Goal: Transaction & Acquisition: Purchase product/service

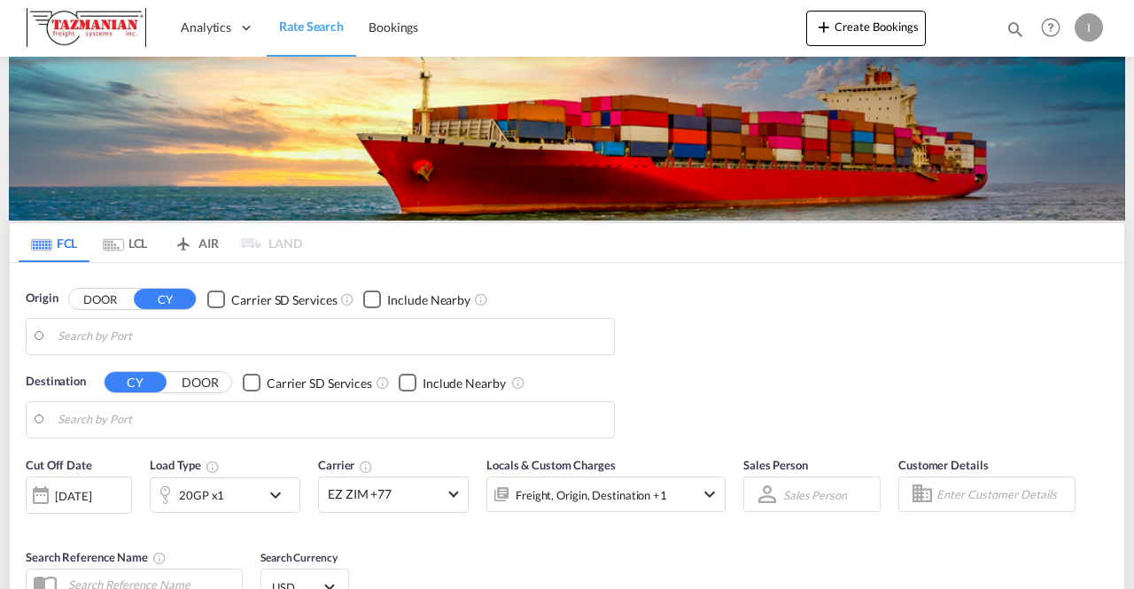
type input "Xiamen Pt, CNXMG"
type input "[US_STATE], [GEOGRAPHIC_DATA], USNYC"
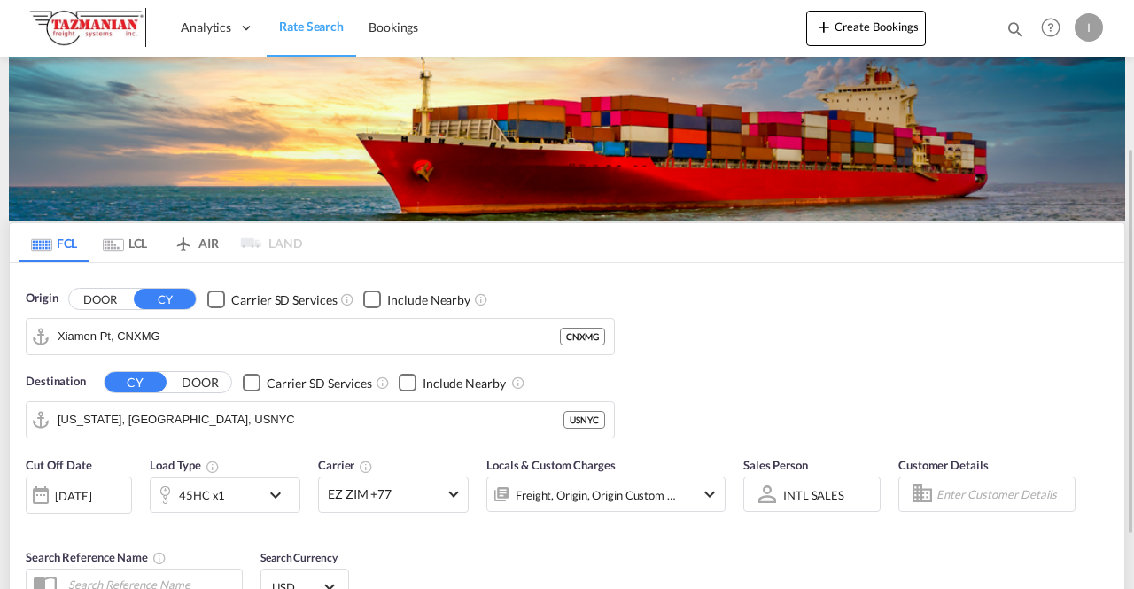
scroll to position [177, 0]
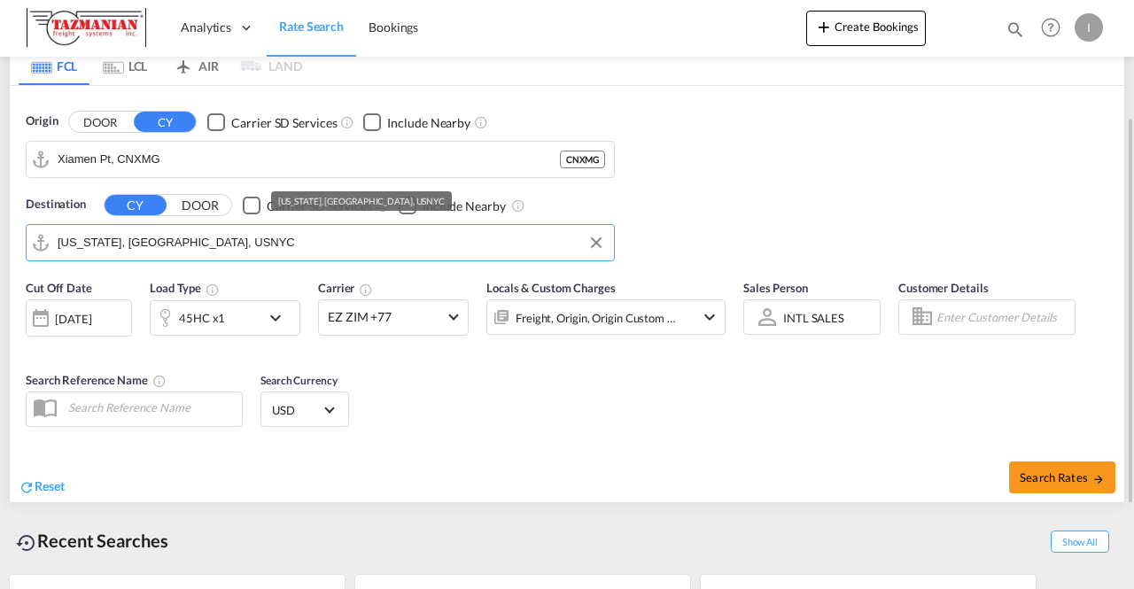
click at [176, 244] on input "[US_STATE], [GEOGRAPHIC_DATA], USNYC" at bounding box center [332, 242] width 548 height 27
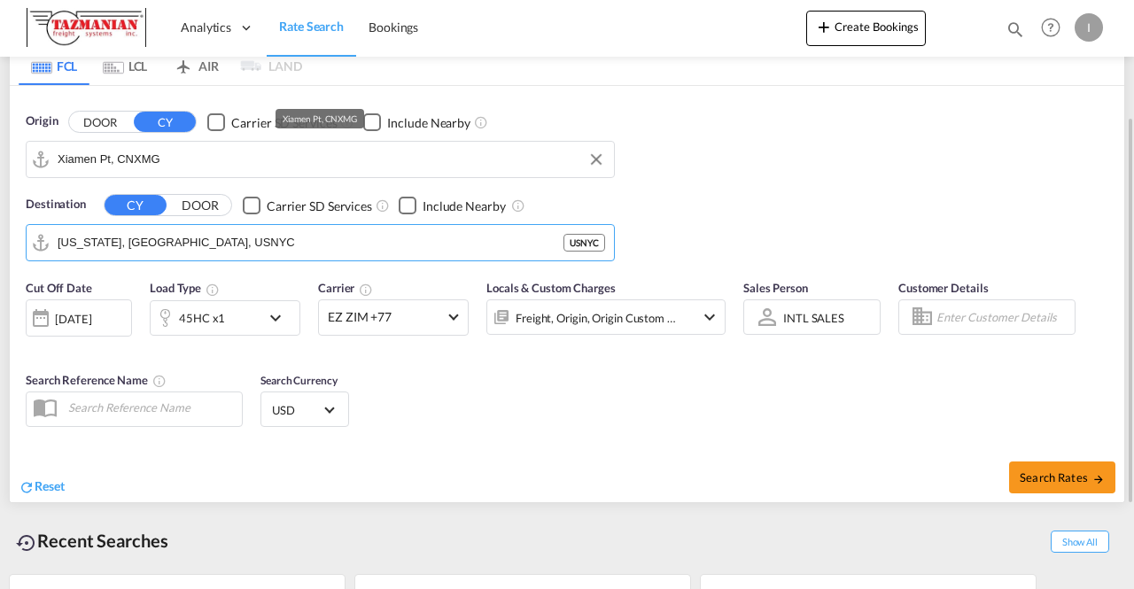
click at [151, 157] on input "Xiamen Pt, CNXMG" at bounding box center [332, 159] width 548 height 27
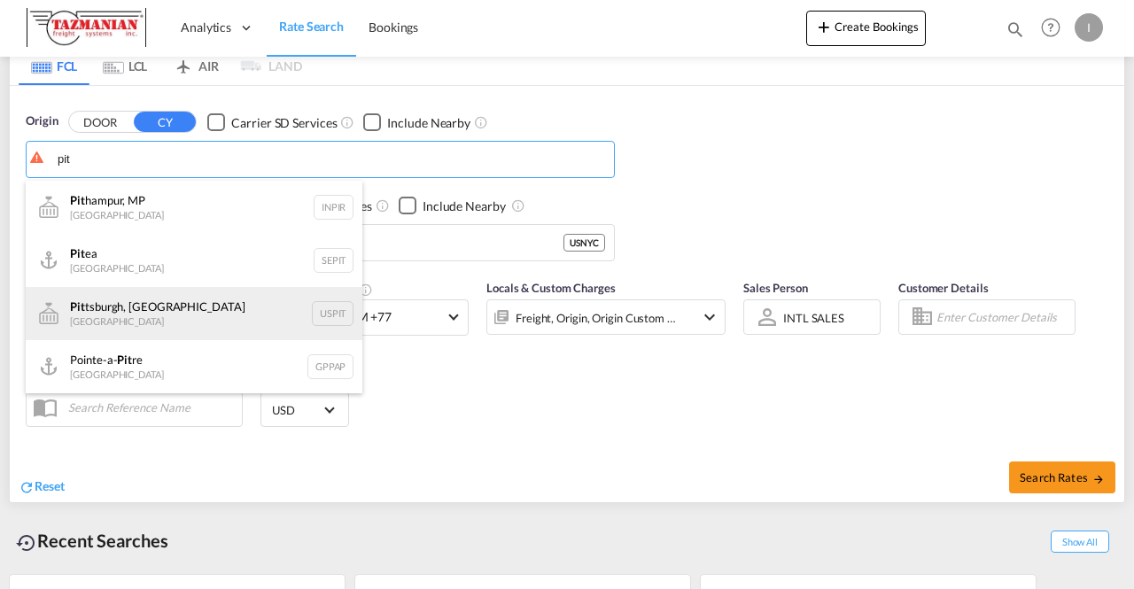
click at [109, 316] on div "[PERSON_NAME], [GEOGRAPHIC_DATA] [GEOGRAPHIC_DATA] USPIT" at bounding box center [194, 313] width 337 height 53
type input "[GEOGRAPHIC_DATA], [GEOGRAPHIC_DATA], USPIT"
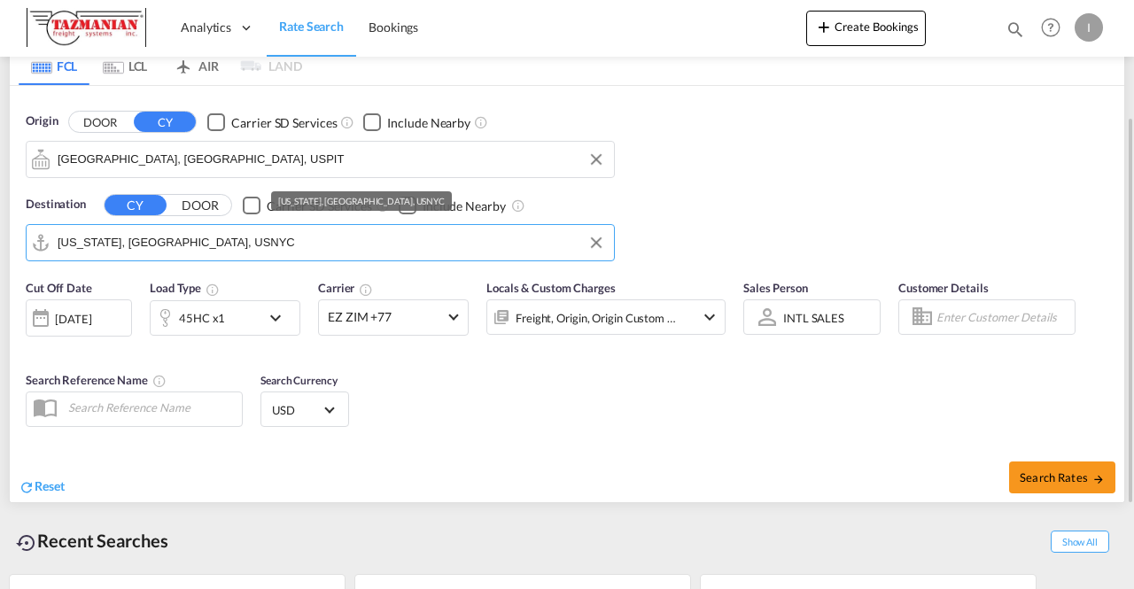
click at [121, 241] on input "[US_STATE], [GEOGRAPHIC_DATA], USNYC" at bounding box center [332, 242] width 548 height 27
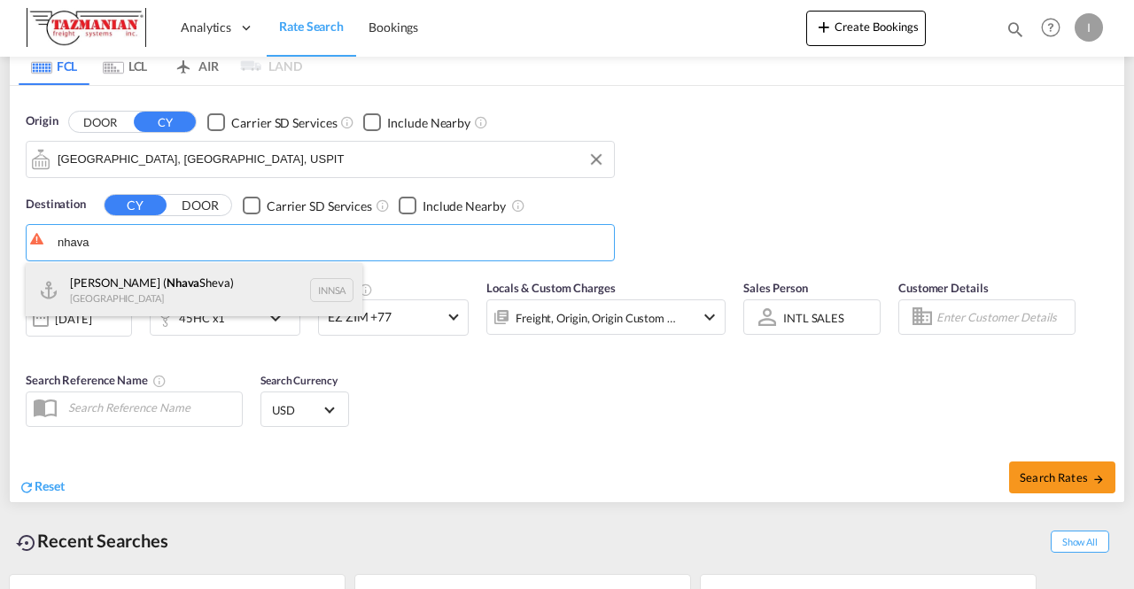
click at [117, 288] on div "[PERSON_NAME] ( [GEOGRAPHIC_DATA]) [GEOGRAPHIC_DATA] [GEOGRAPHIC_DATA]" at bounding box center [194, 289] width 337 height 53
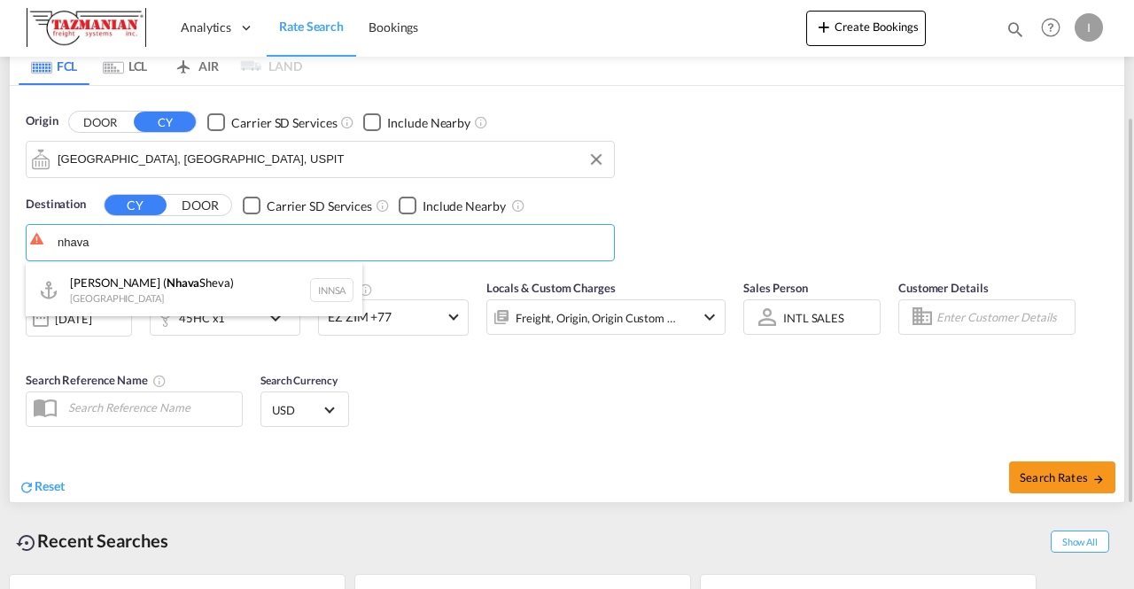
type input "[PERSON_NAME] ([PERSON_NAME]), [GEOGRAPHIC_DATA]"
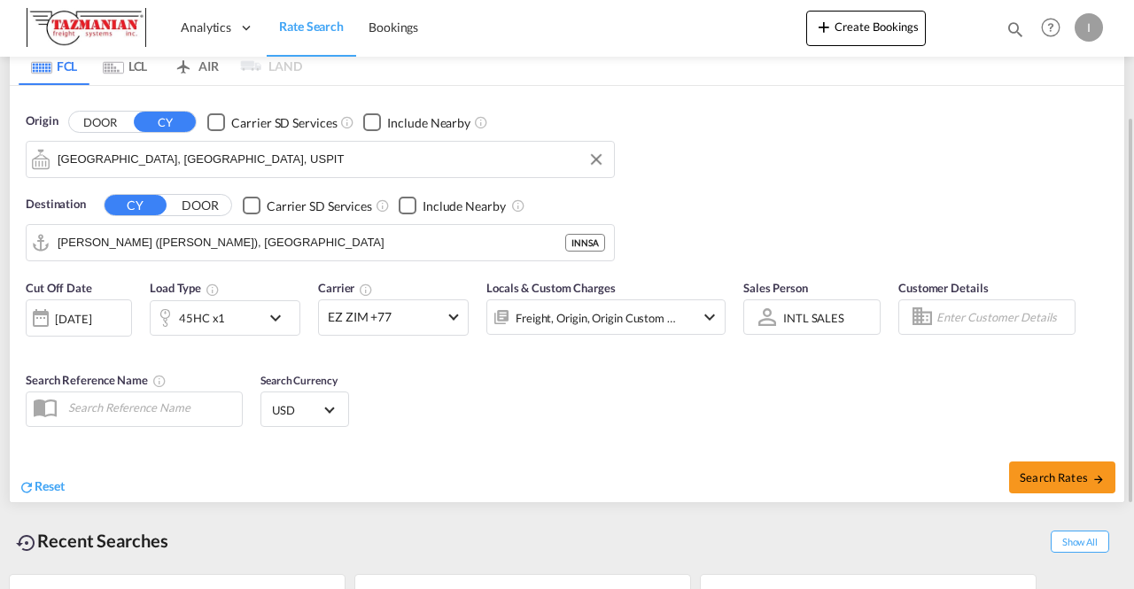
click at [271, 311] on md-icon "icon-chevron-down" at bounding box center [280, 317] width 30 height 21
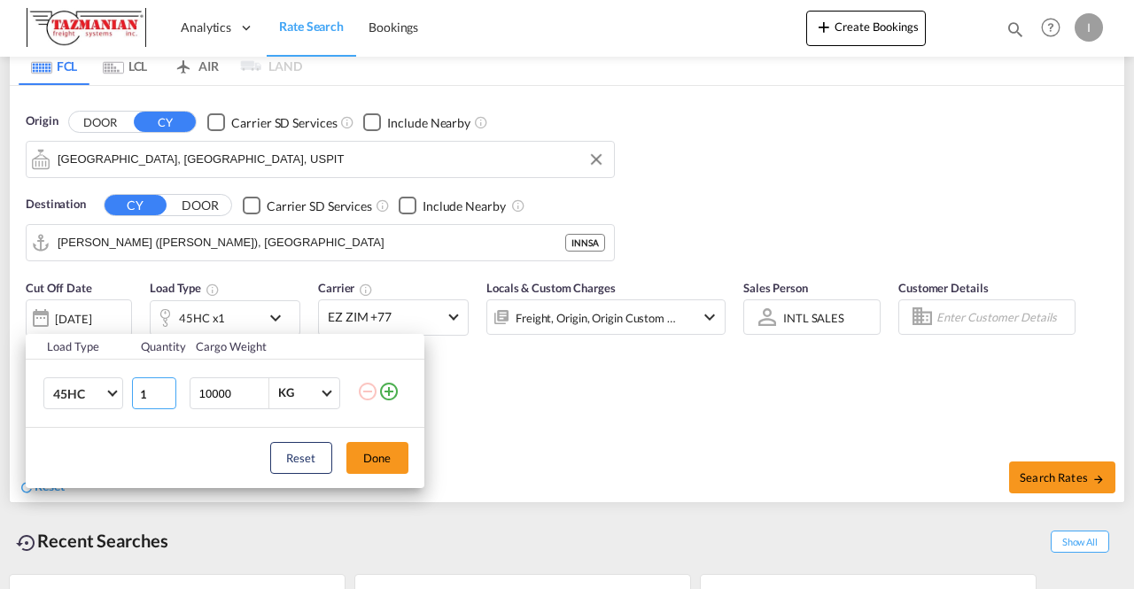
click at [133, 389] on input "1" at bounding box center [154, 393] width 44 height 32
click at [117, 388] on md-select-value "45HC" at bounding box center [86, 393] width 71 height 30
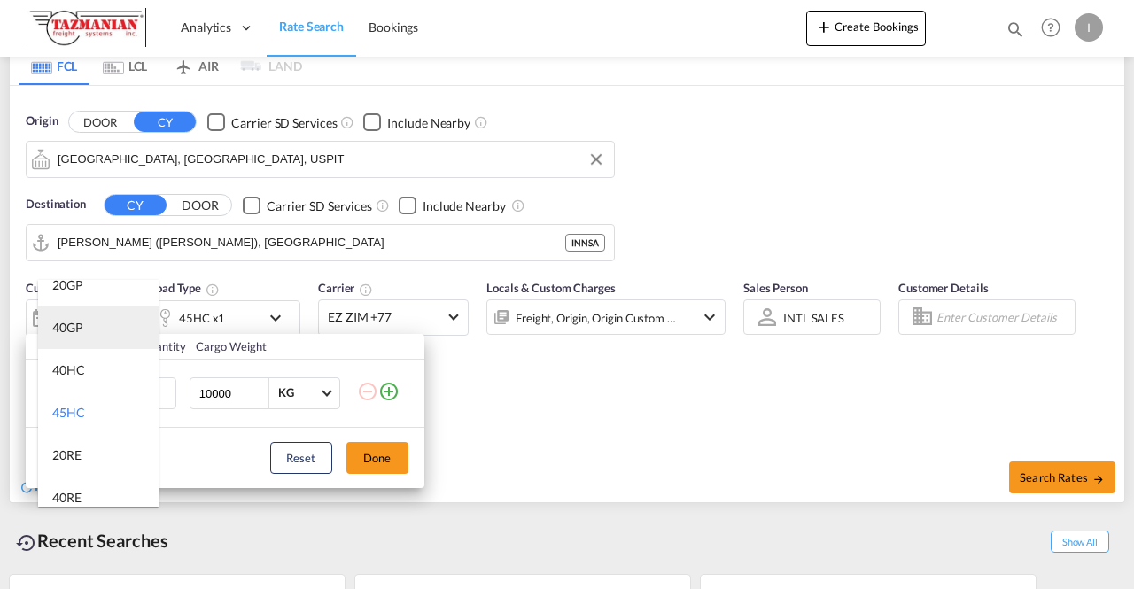
scroll to position [0, 0]
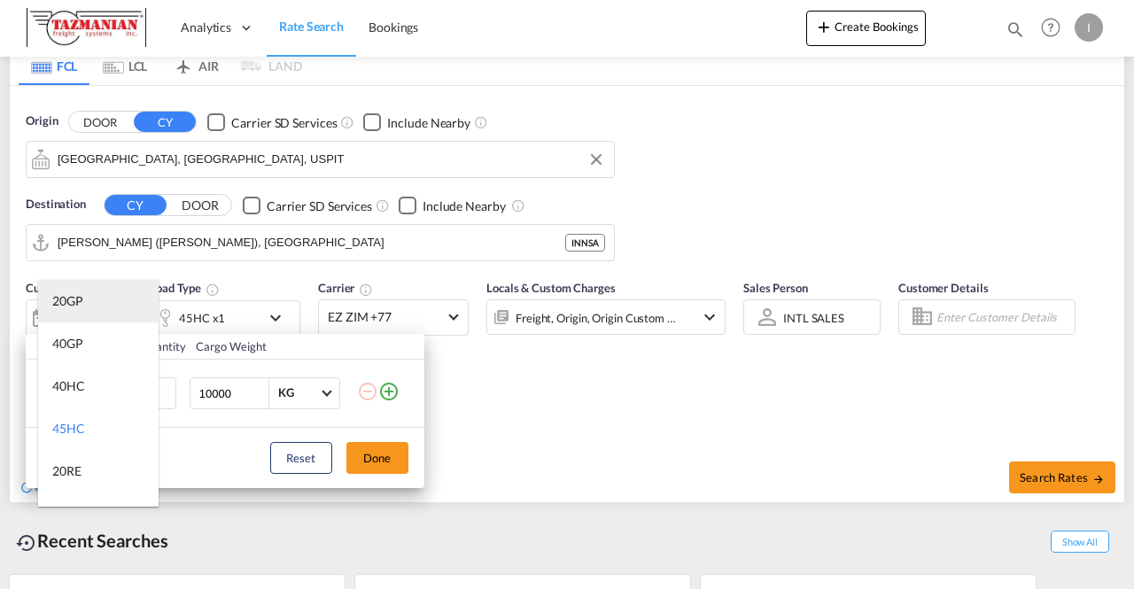
click at [90, 302] on md-option "20GP" at bounding box center [98, 301] width 120 height 43
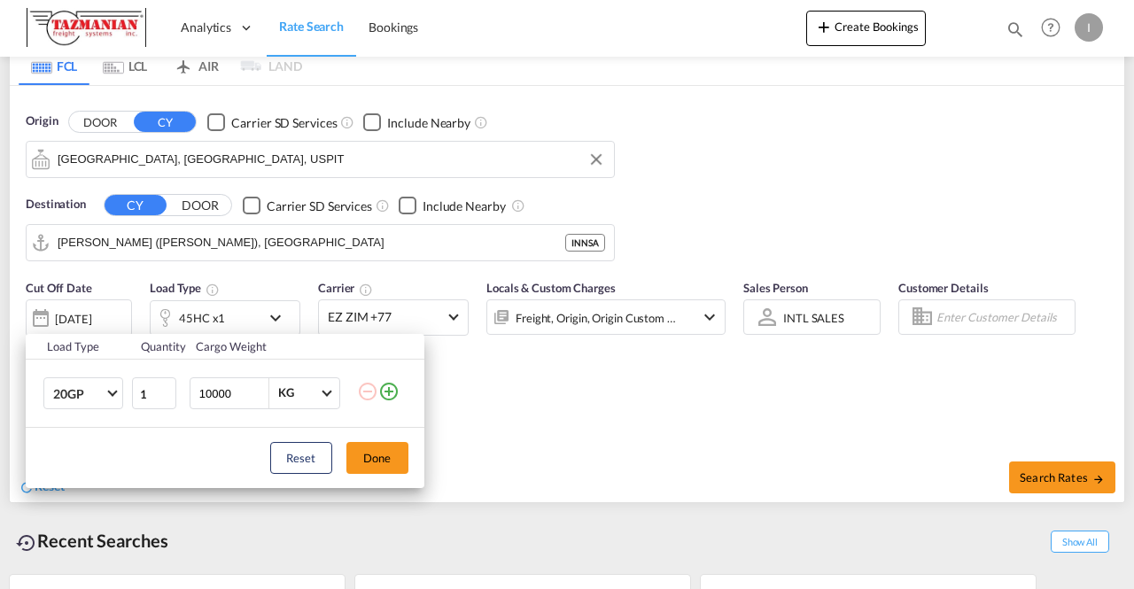
click at [88, 315] on div "Load Type Quantity Cargo Weight 20GP 1 10000 KG KG Load type addition is restri…" at bounding box center [567, 294] width 1134 height 589
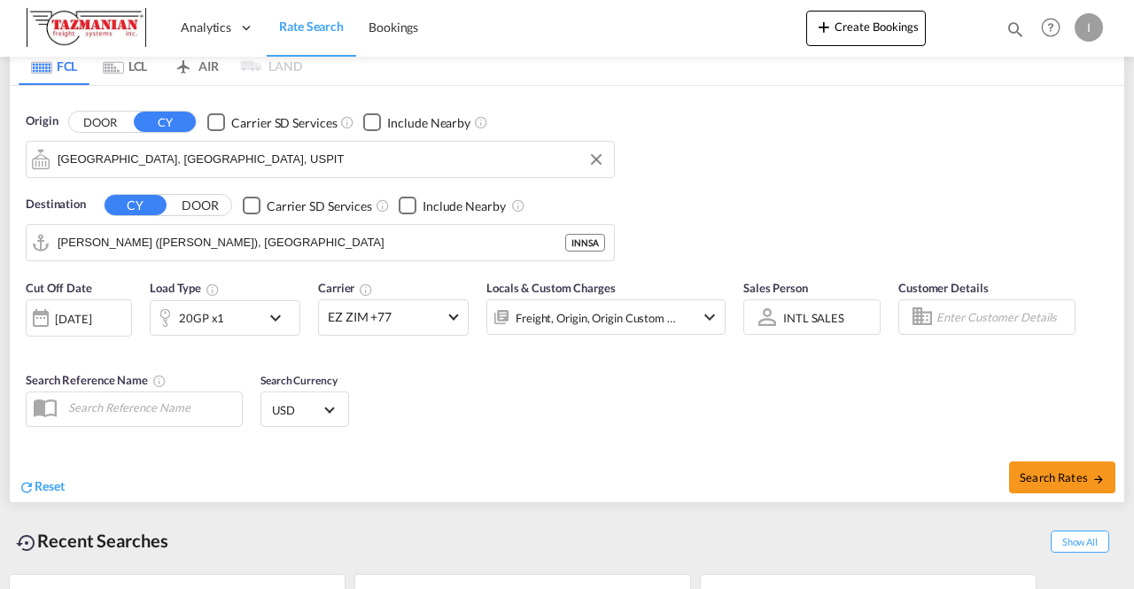
click at [88, 315] on div "[DATE]" at bounding box center [73, 319] width 36 height 16
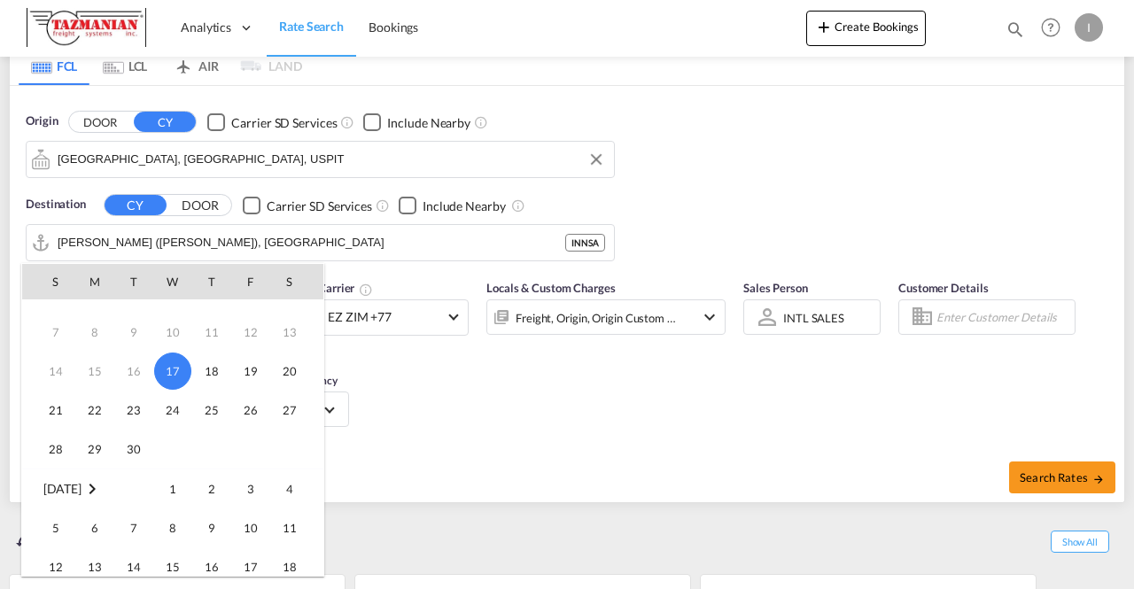
scroll to position [89, 0]
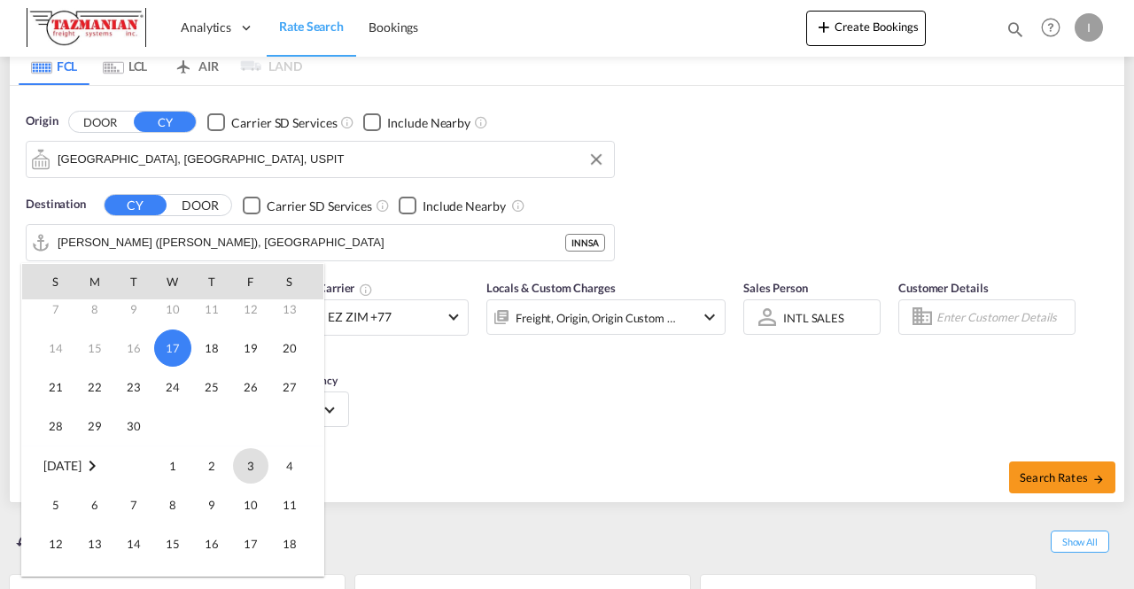
click at [252, 475] on span "3" at bounding box center [250, 465] width 35 height 35
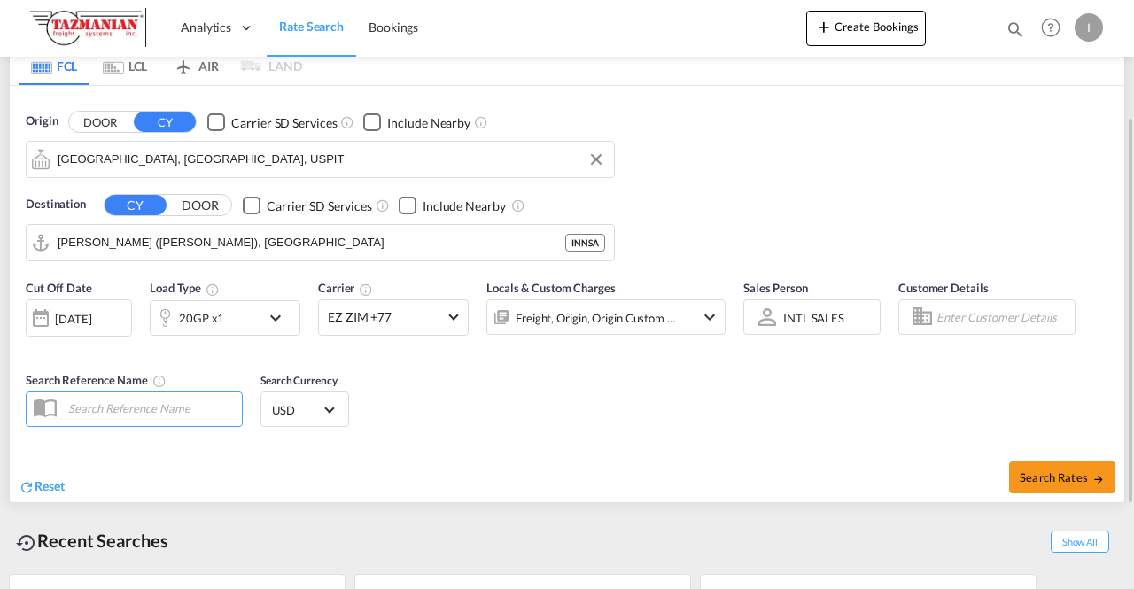
click at [270, 317] on md-icon "icon-chevron-down" at bounding box center [280, 317] width 30 height 21
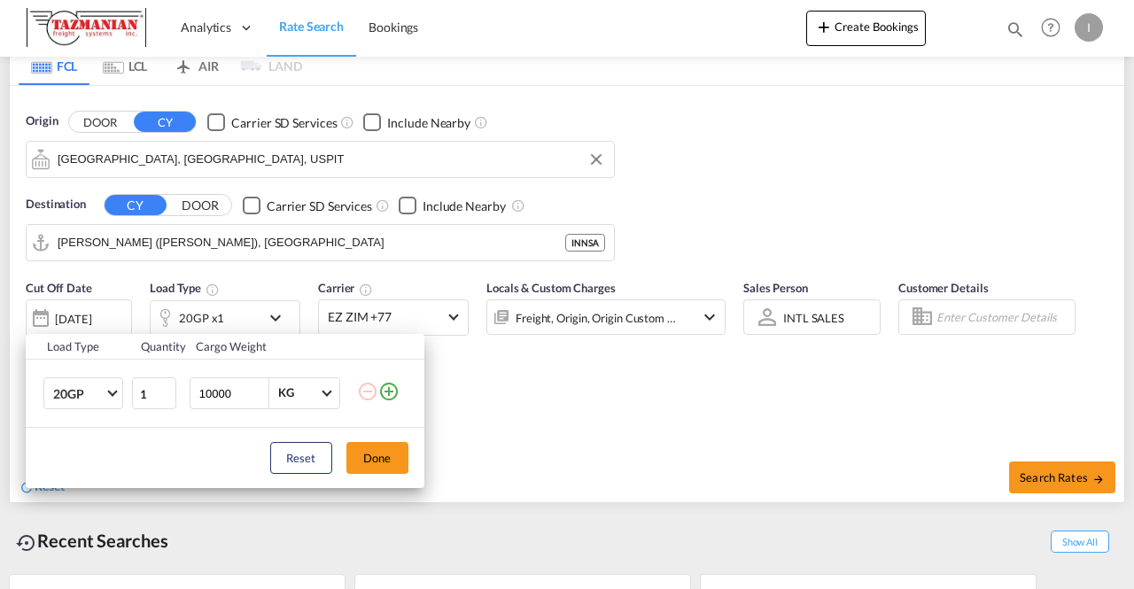
click at [215, 398] on input "10000" at bounding box center [233, 393] width 71 height 30
type input "9000"
click at [376, 456] on button "Done" at bounding box center [377, 458] width 62 height 32
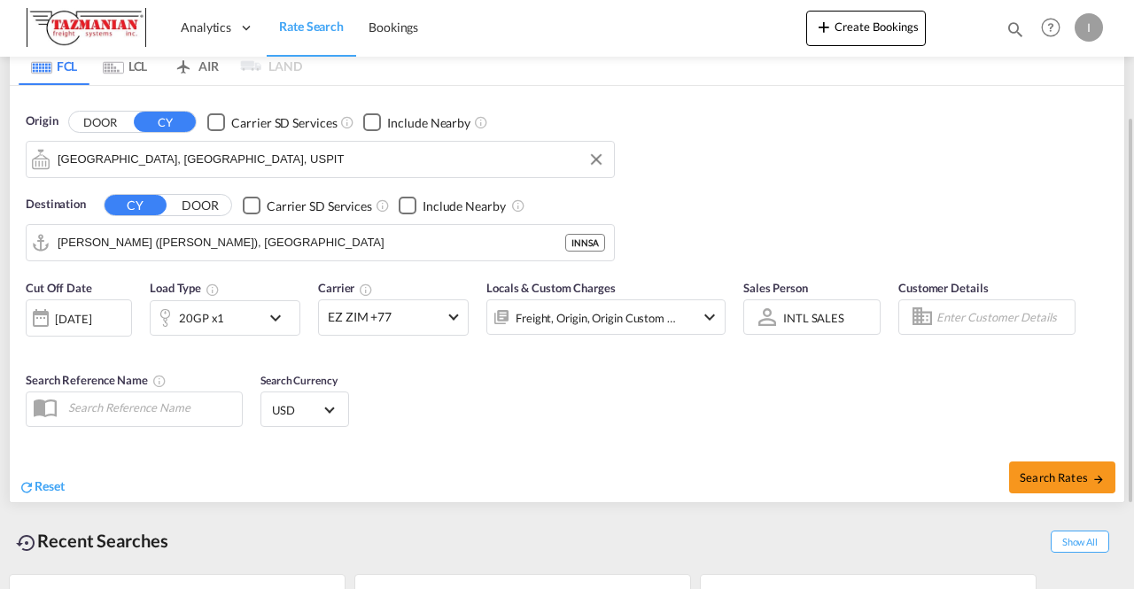
click at [268, 315] on md-icon "icon-chevron-down" at bounding box center [280, 317] width 30 height 21
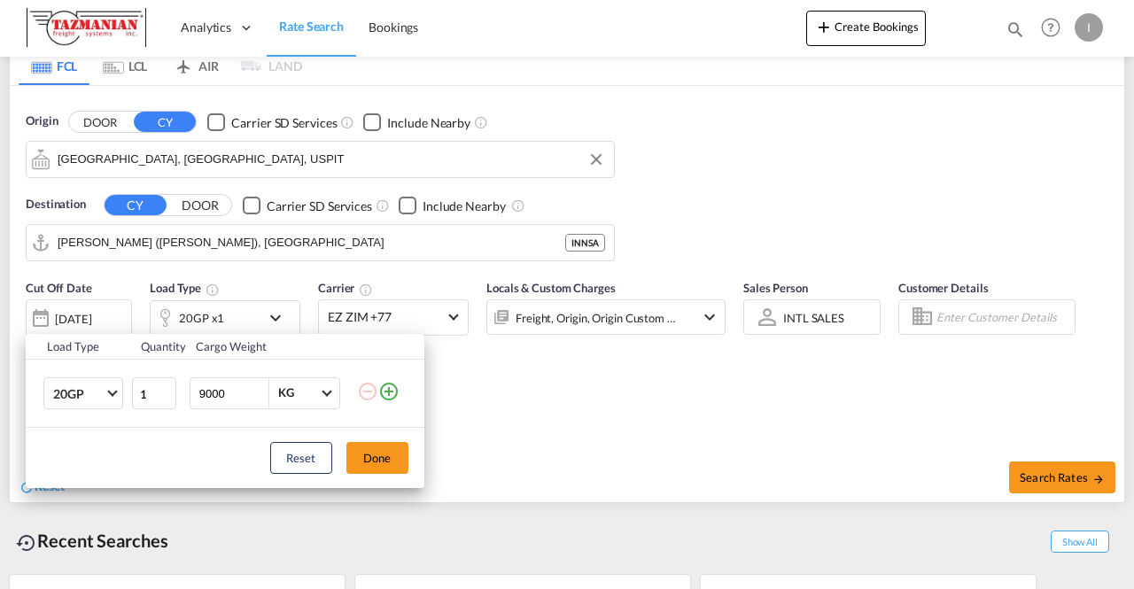
click at [537, 398] on div "Load Type Quantity Cargo Weight 20GP 20GP 40GP 40HC 45HC 20RE 40RE 40HR 20OT 40…" at bounding box center [567, 294] width 1134 height 589
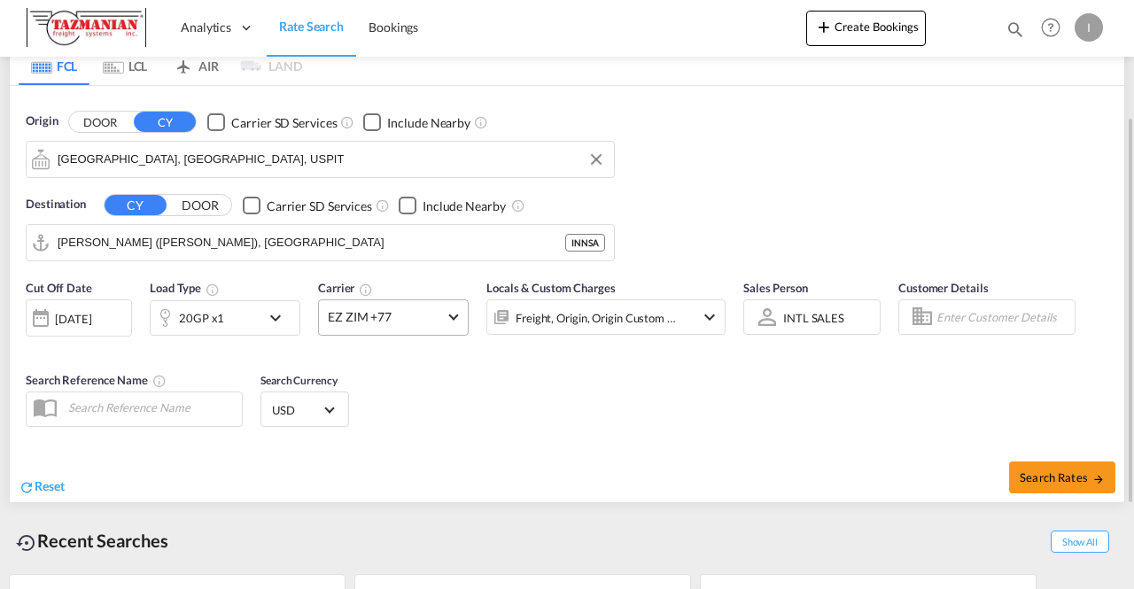
click at [452, 312] on span at bounding box center [453, 315] width 10 height 10
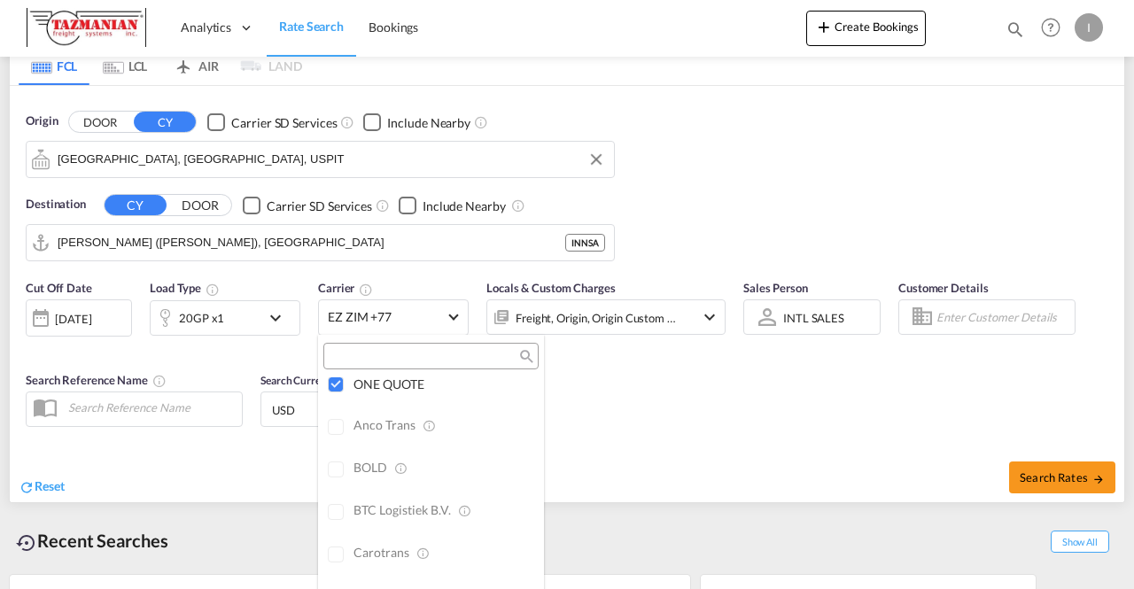
scroll to position [354, 0]
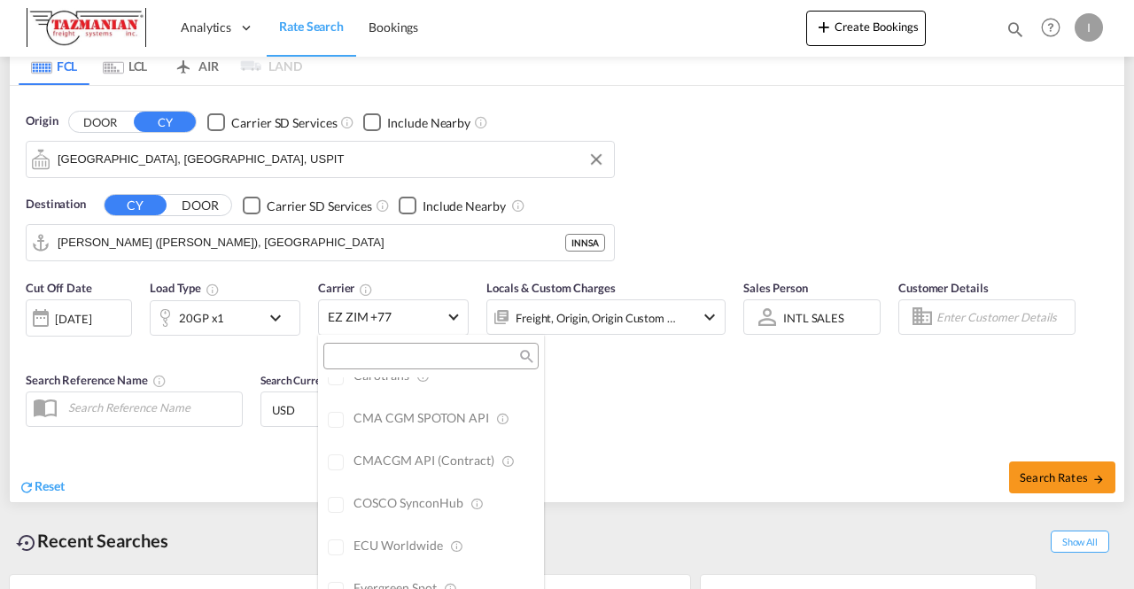
click at [358, 418] on div "CMA CGM SPOTON API" at bounding box center [442, 418] width 176 height 17
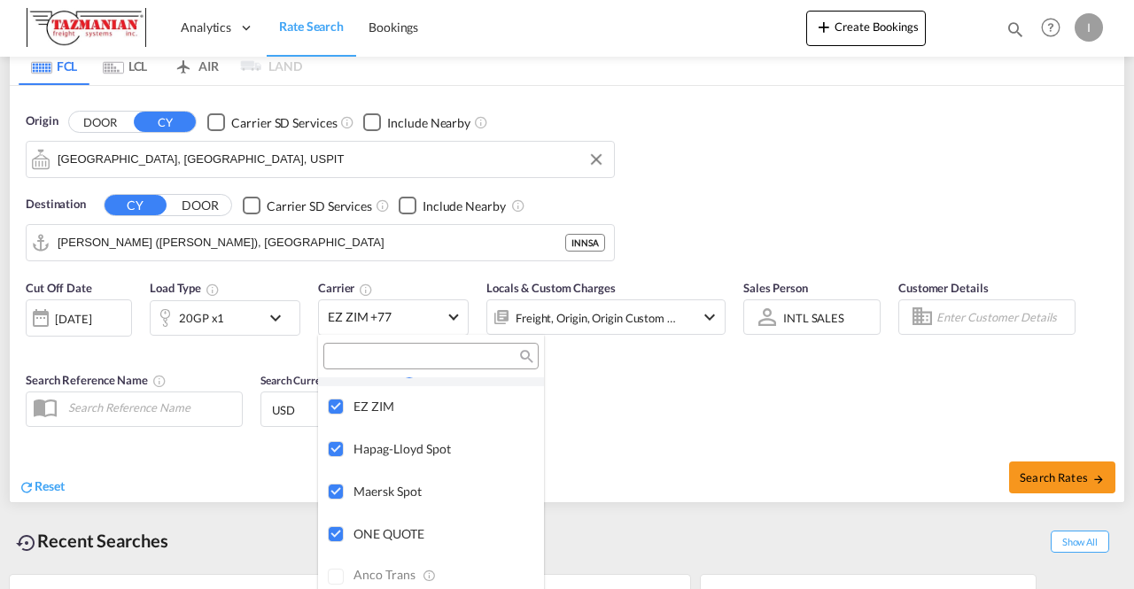
scroll to position [0, 0]
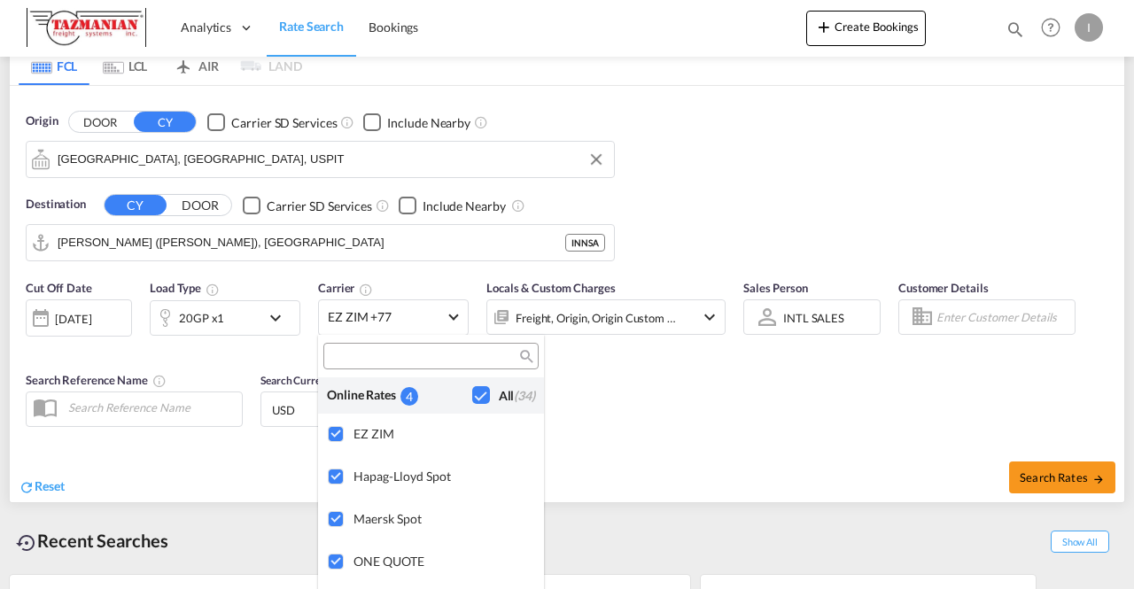
click at [652, 407] on md-backdrop at bounding box center [567, 294] width 1134 height 589
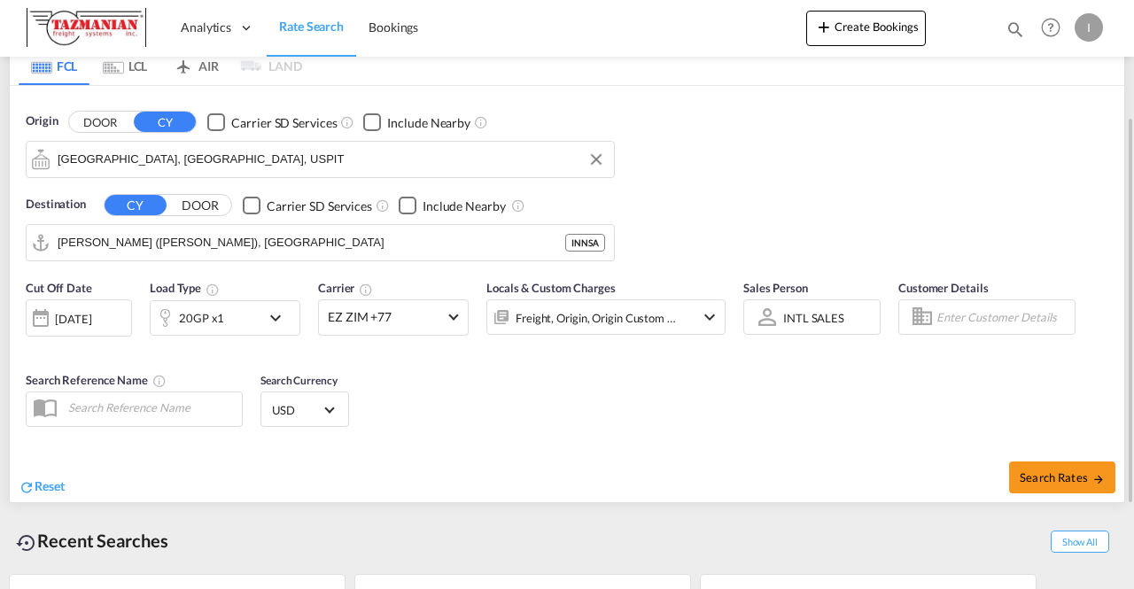
click at [809, 317] on div "INTL SALES" at bounding box center [813, 318] width 61 height 14
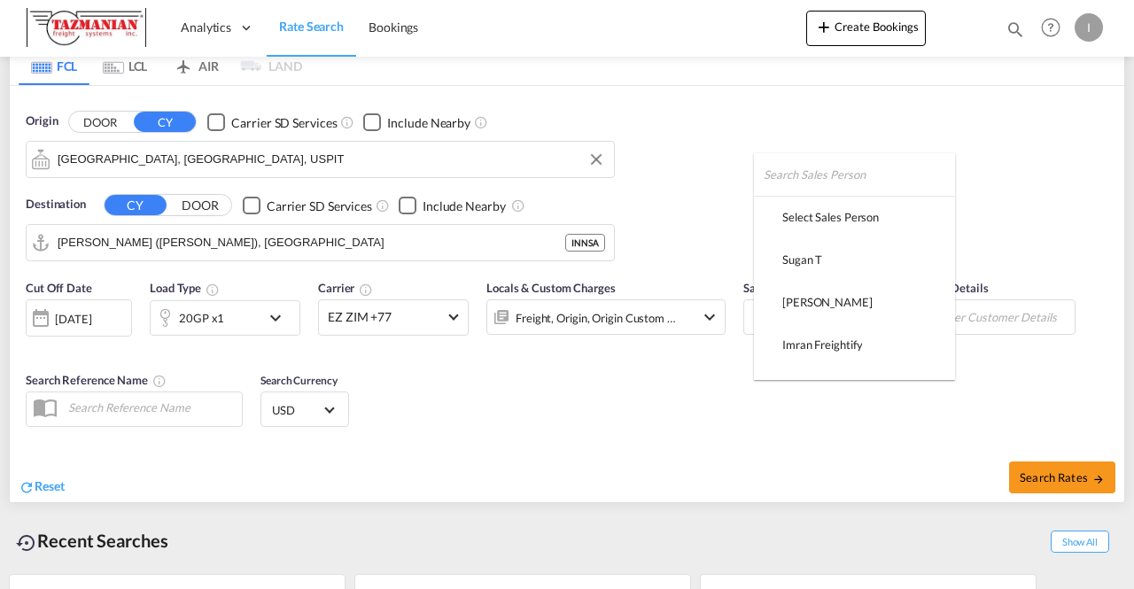
scroll to position [284, 0]
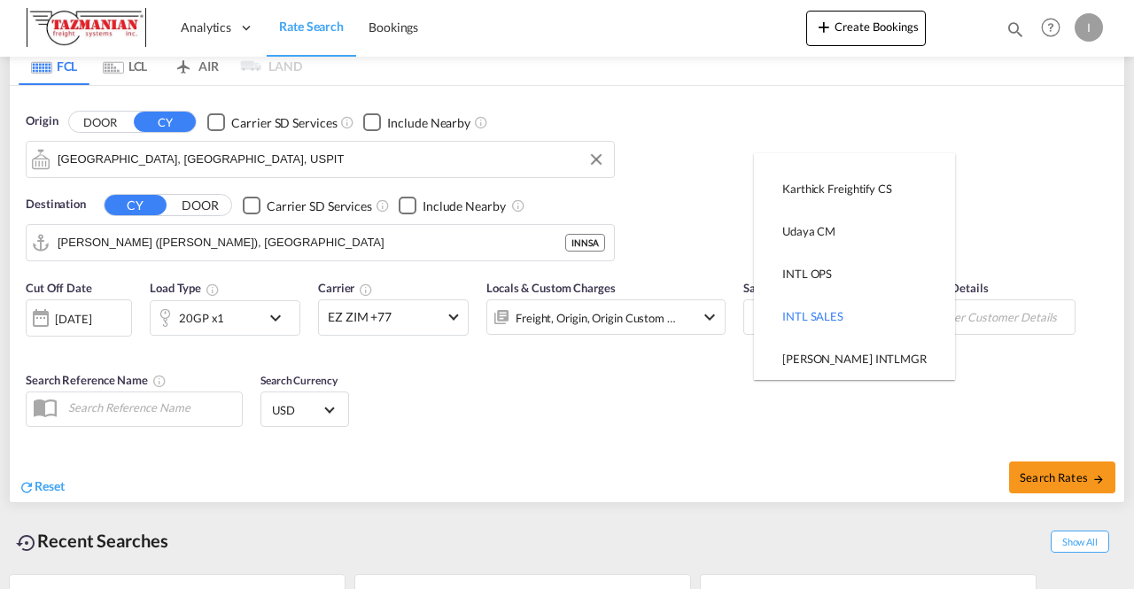
click at [666, 407] on md-backdrop at bounding box center [567, 294] width 1134 height 589
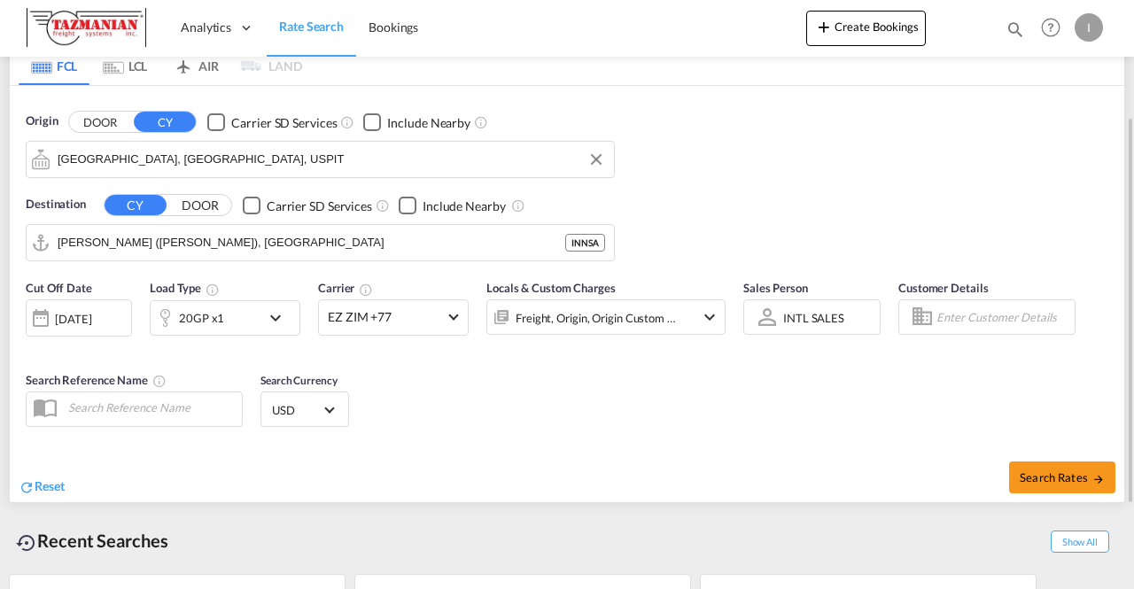
click at [80, 313] on div "[DATE]" at bounding box center [73, 319] width 36 height 16
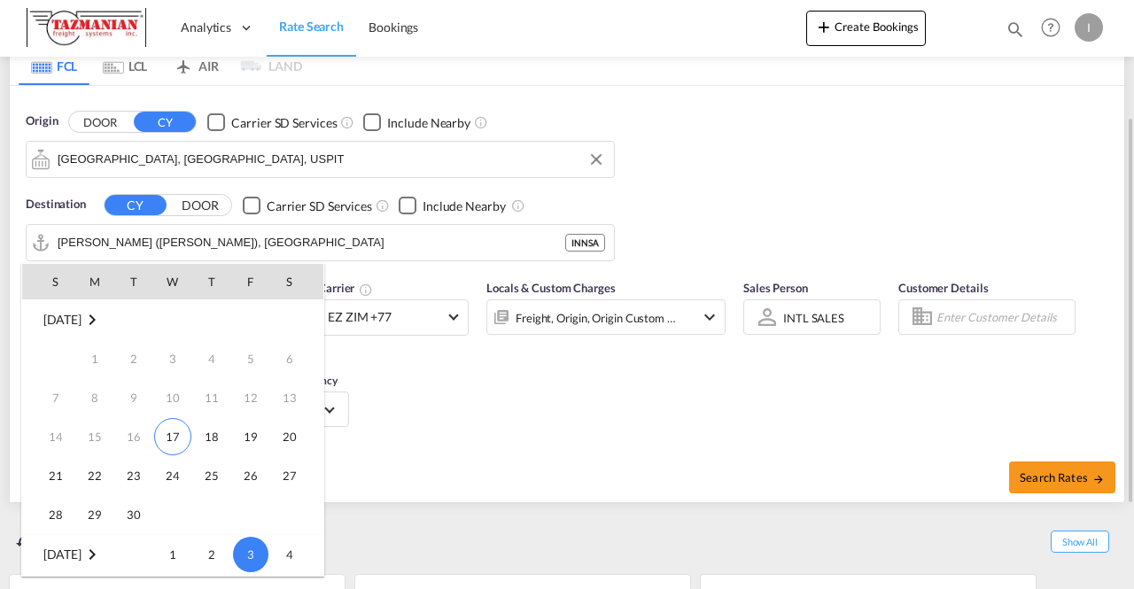
scroll to position [235, 0]
click at [101, 431] on span "20" at bounding box center [94, 436] width 35 height 35
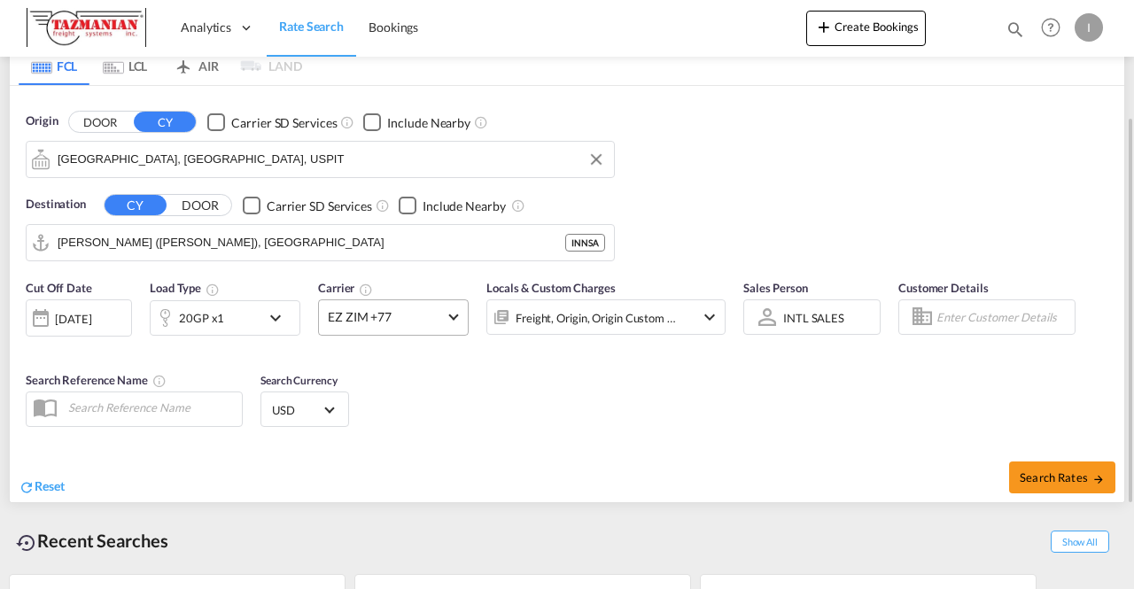
click at [458, 312] on md-select-value "EZ ZIM +77" at bounding box center [393, 317] width 149 height 35
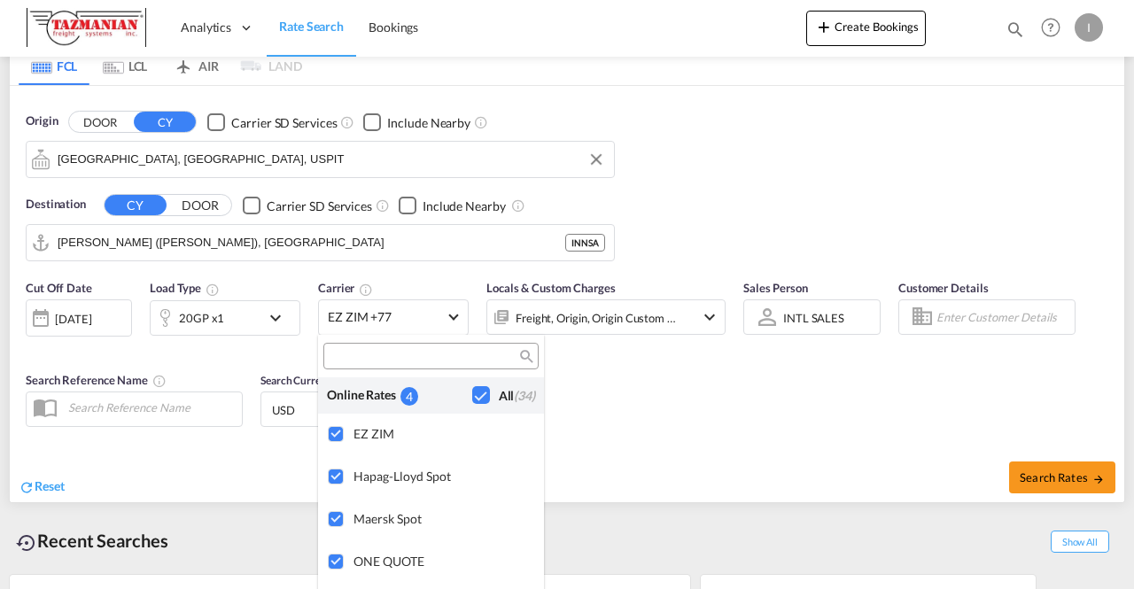
click at [742, 416] on md-backdrop at bounding box center [567, 294] width 1134 height 589
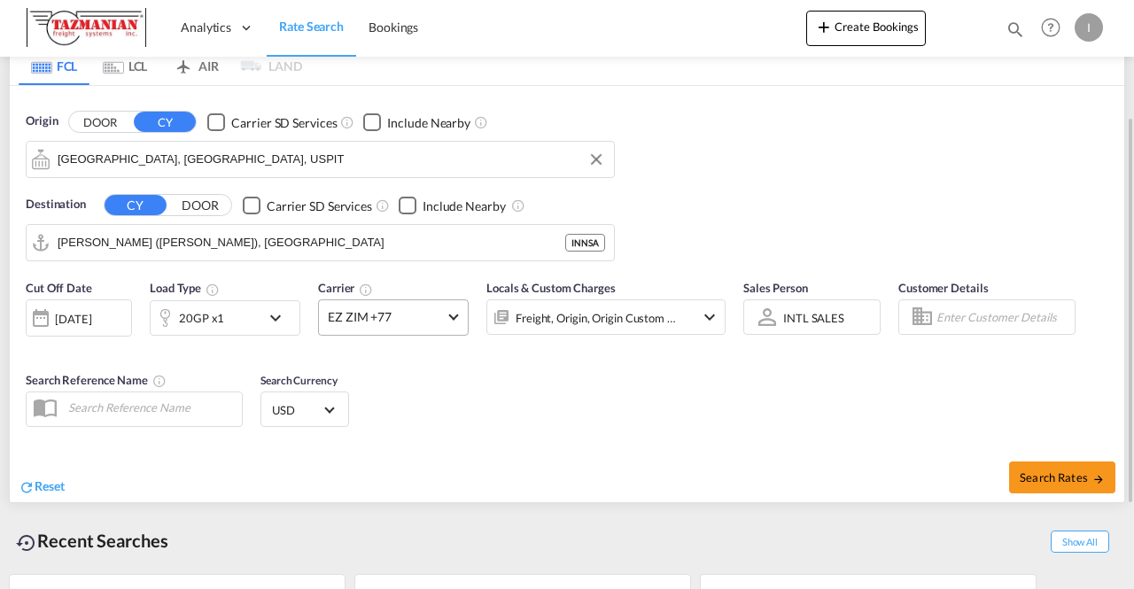
click at [447, 315] on md-select-value "EZ ZIM +77" at bounding box center [393, 317] width 149 height 35
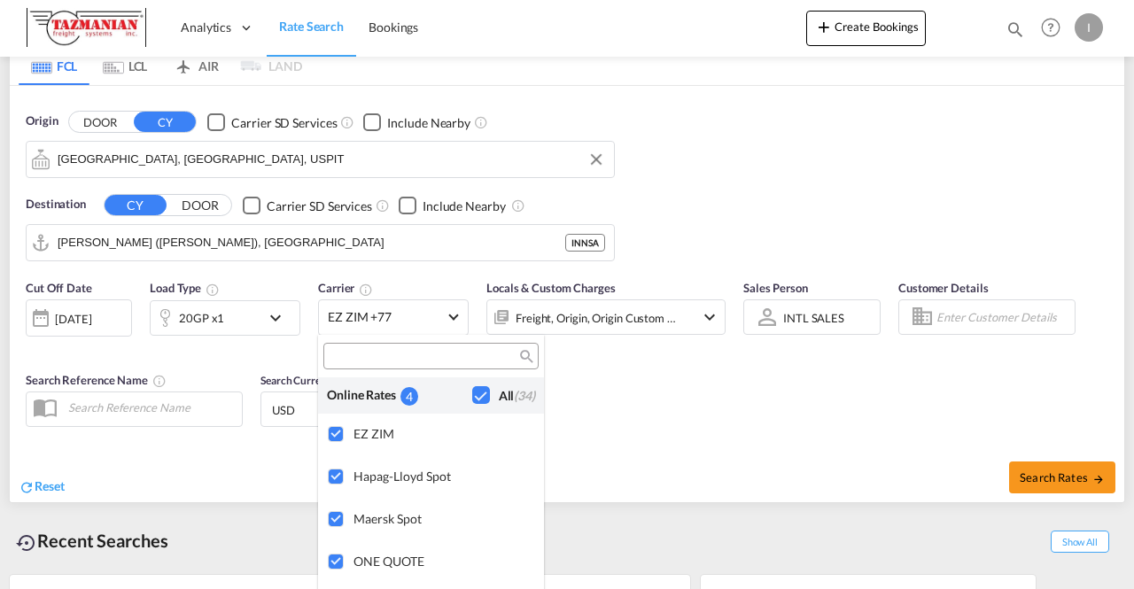
click at [672, 411] on md-backdrop at bounding box center [567, 294] width 1134 height 589
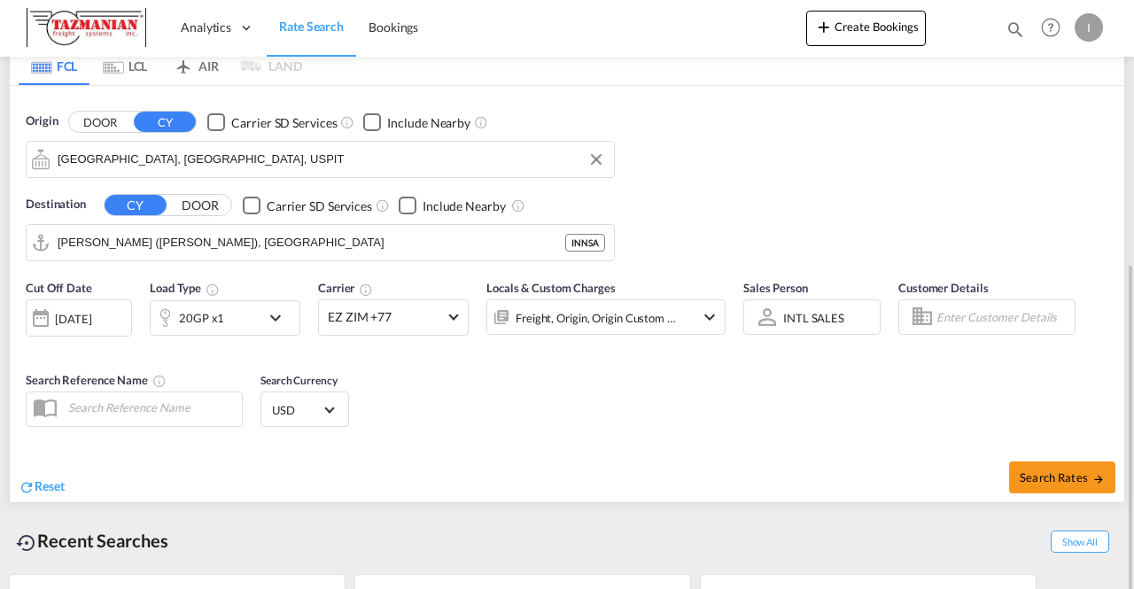
scroll to position [302, 0]
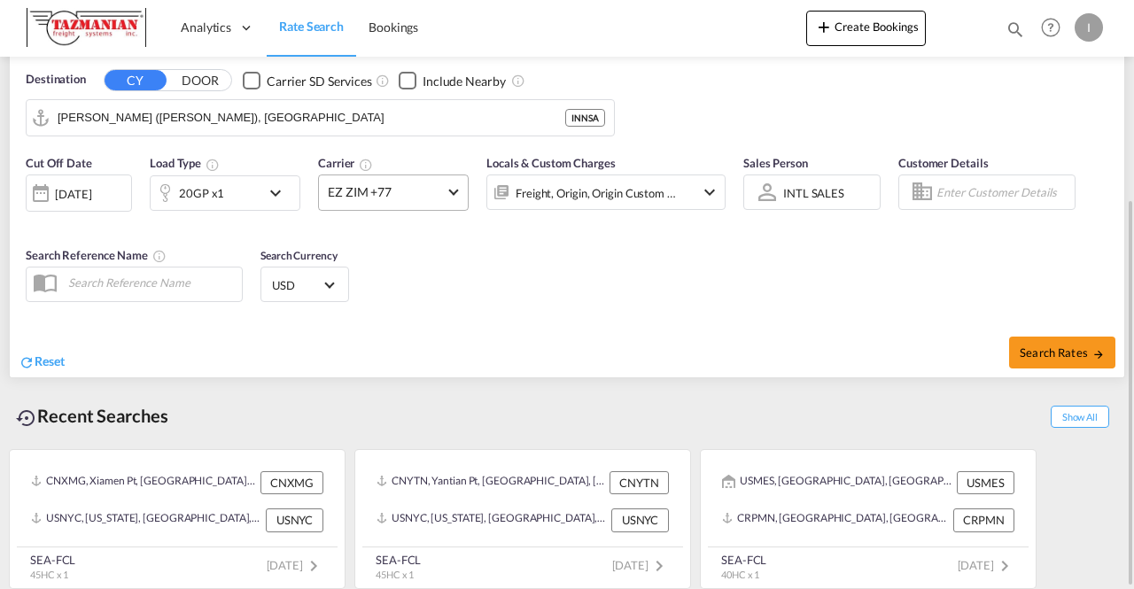
click at [439, 185] on span "EZ ZIM +77" at bounding box center [385, 192] width 115 height 18
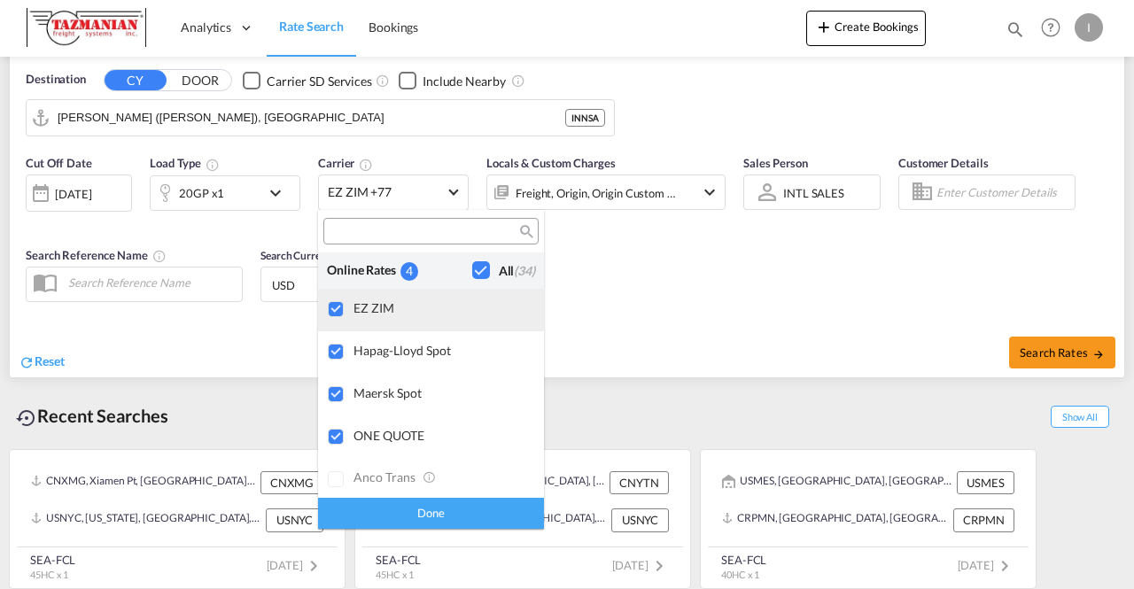
click at [340, 307] on div at bounding box center [337, 310] width 18 height 18
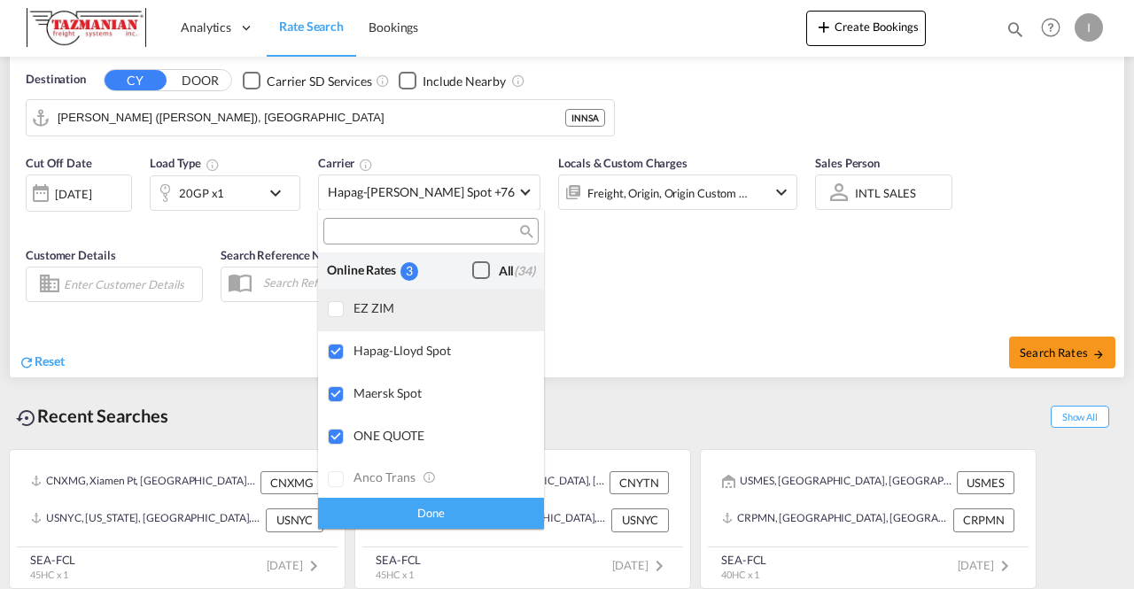
click at [340, 307] on div at bounding box center [337, 310] width 18 height 18
click at [460, 505] on div "Done" at bounding box center [431, 513] width 226 height 31
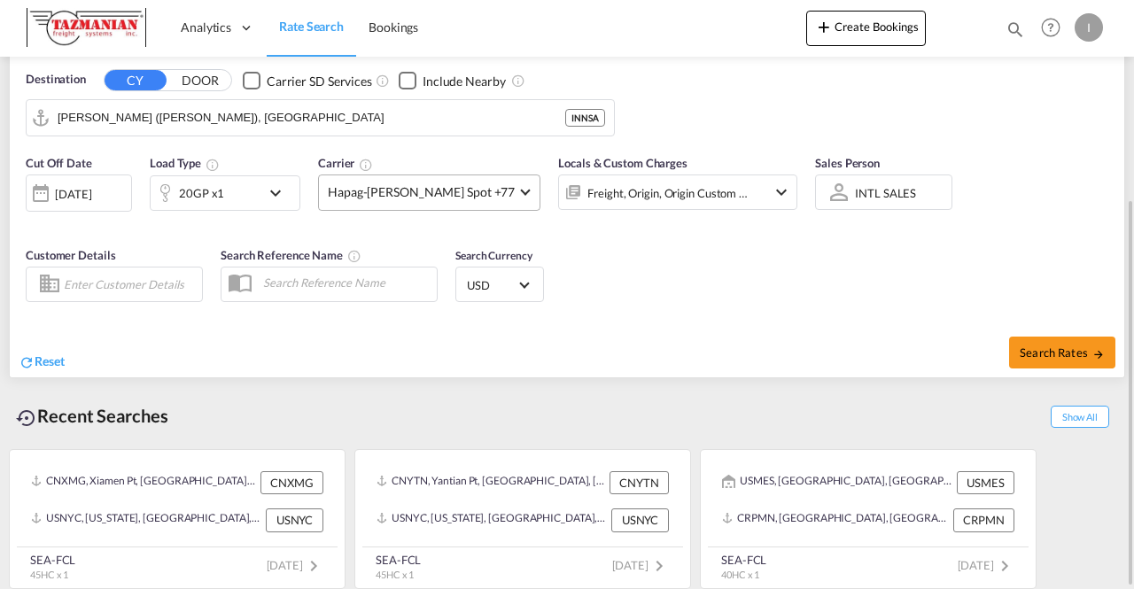
click at [521, 189] on span at bounding box center [526, 190] width 10 height 10
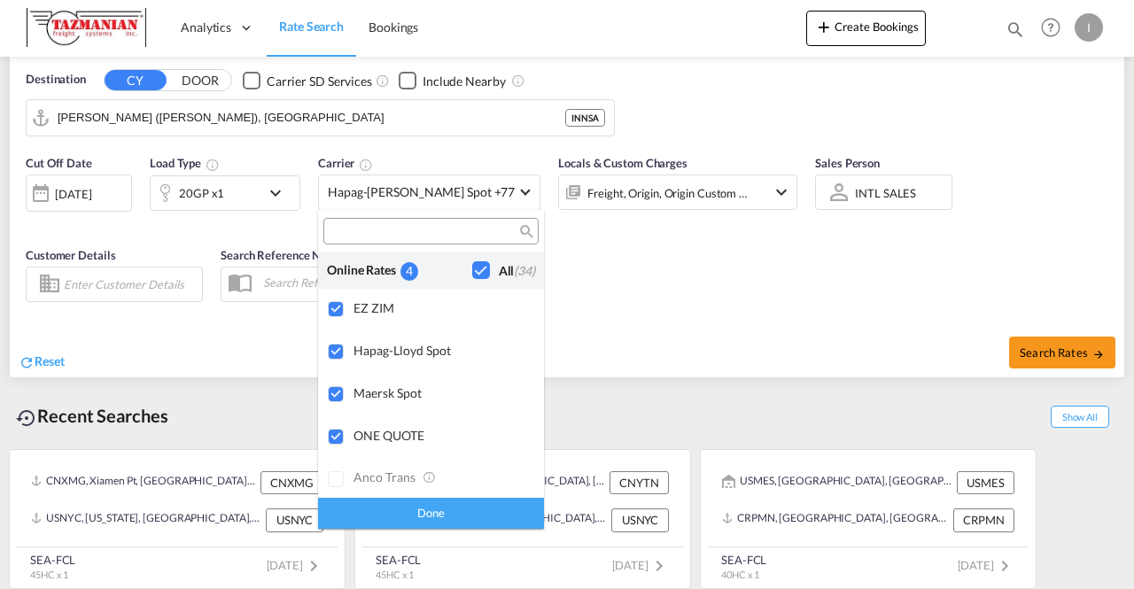
click at [472, 272] on div "Checkbox No Ink" at bounding box center [481, 270] width 18 height 18
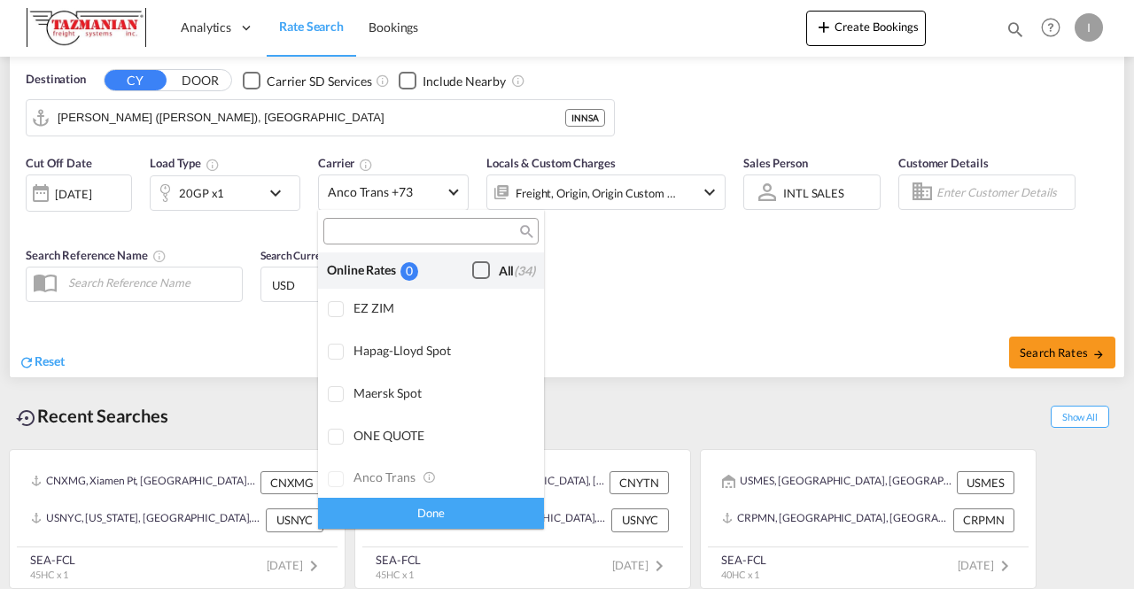
click at [472, 268] on div "Checkbox No Ink" at bounding box center [481, 270] width 18 height 18
click at [491, 517] on div "Done" at bounding box center [431, 513] width 226 height 31
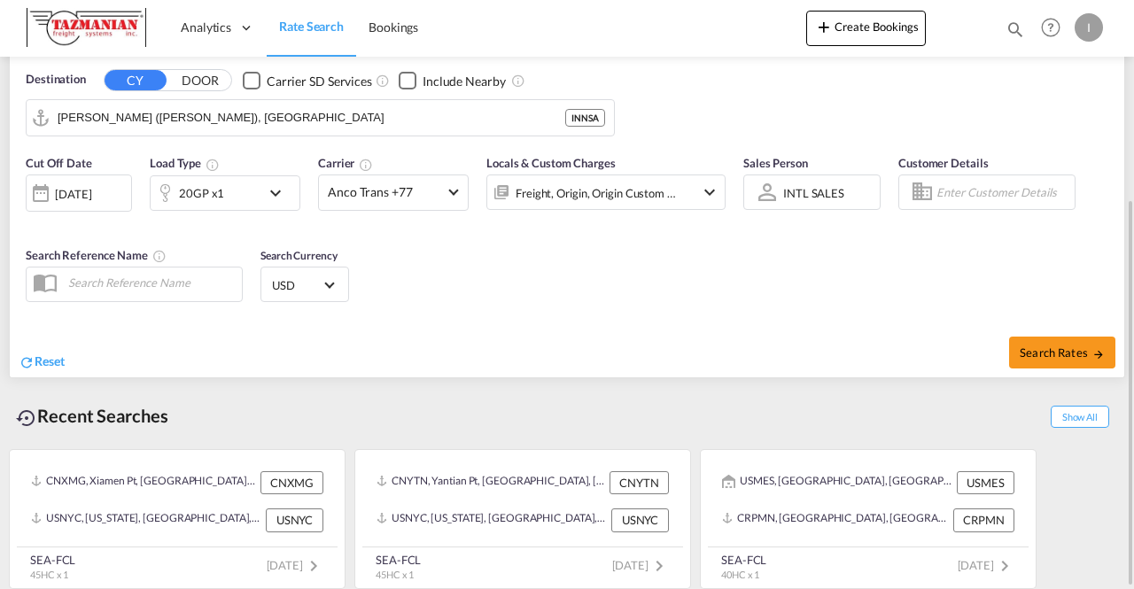
click at [713, 192] on md-icon "icon-chevron-down" at bounding box center [709, 192] width 21 height 21
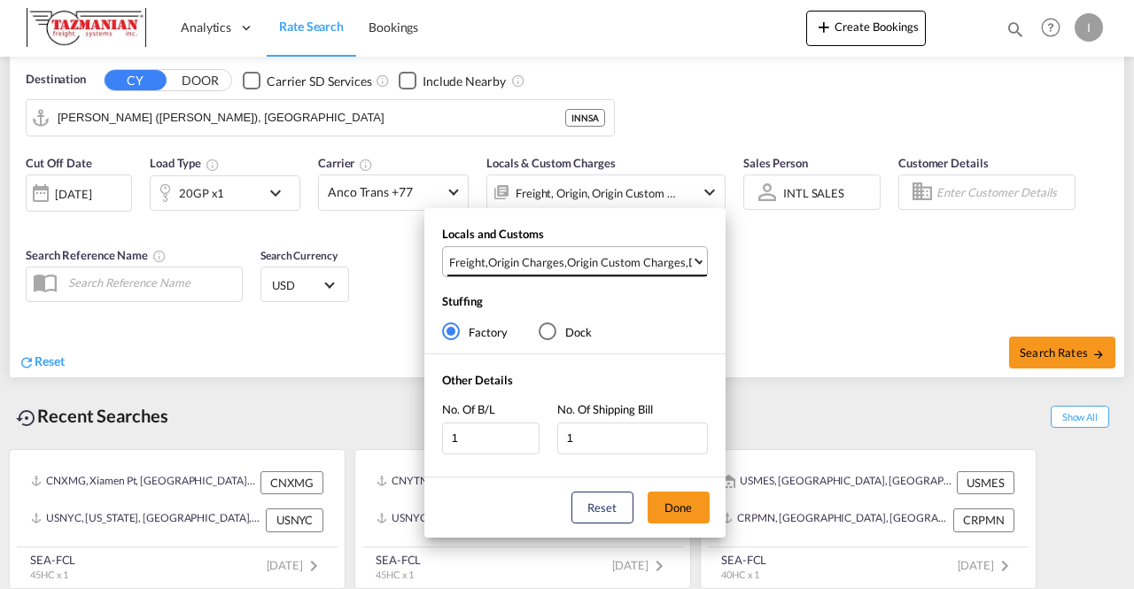
click at [703, 260] on md-select-value "Freight , Origin Charges , Origin Custom Charges , Destination Charges , Destin…" at bounding box center [577, 261] width 260 height 29
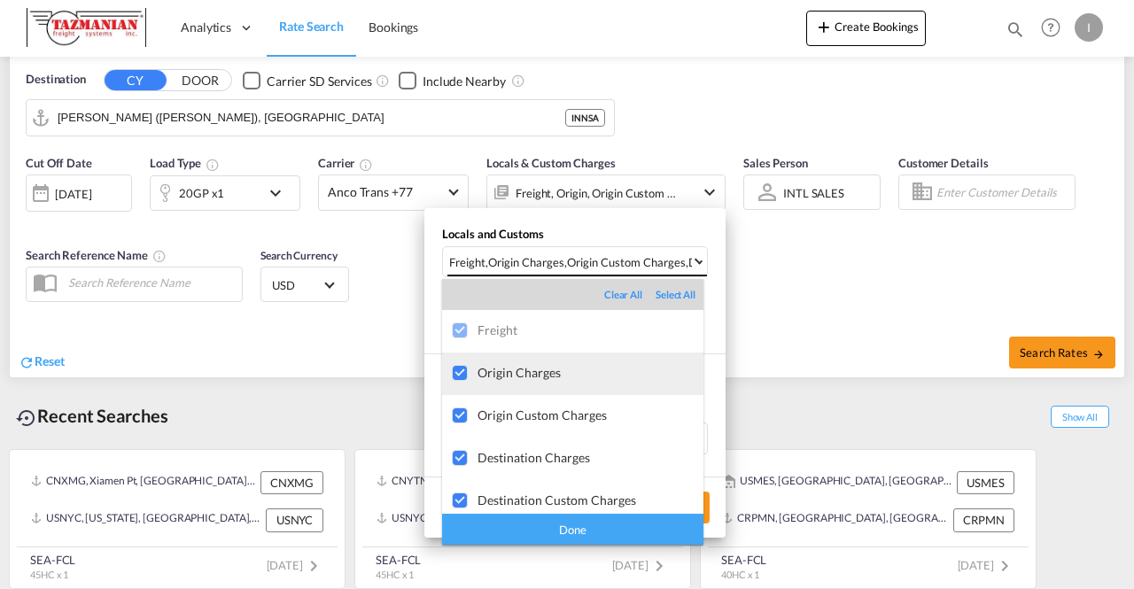
scroll to position [9, 0]
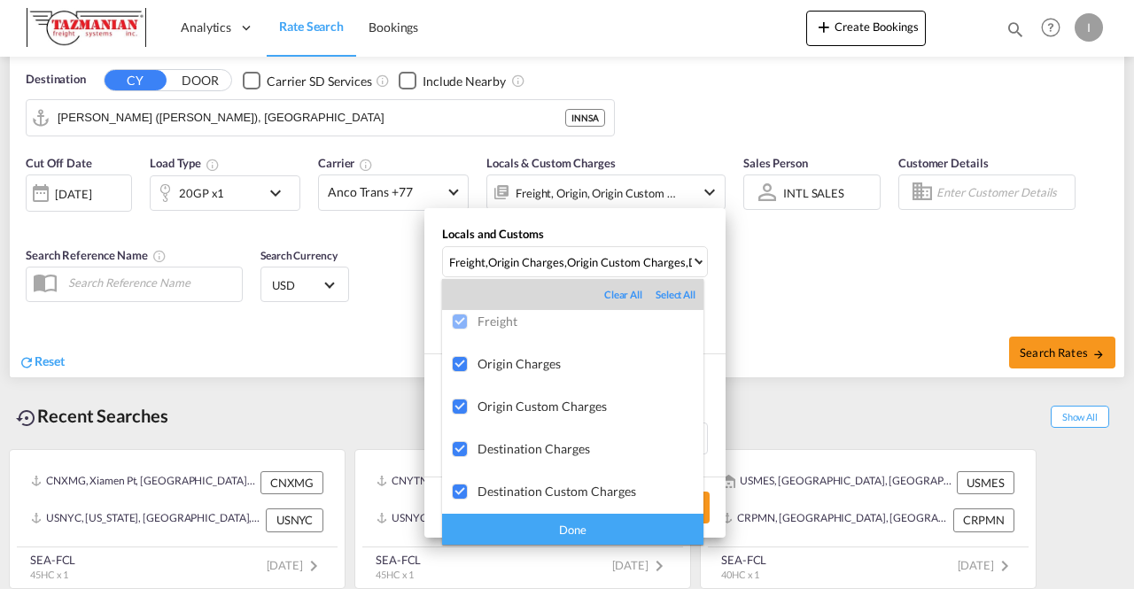
click at [608, 291] on div "Clear All" at bounding box center [629, 295] width 51 height 14
click at [585, 530] on div "Done" at bounding box center [572, 529] width 261 height 31
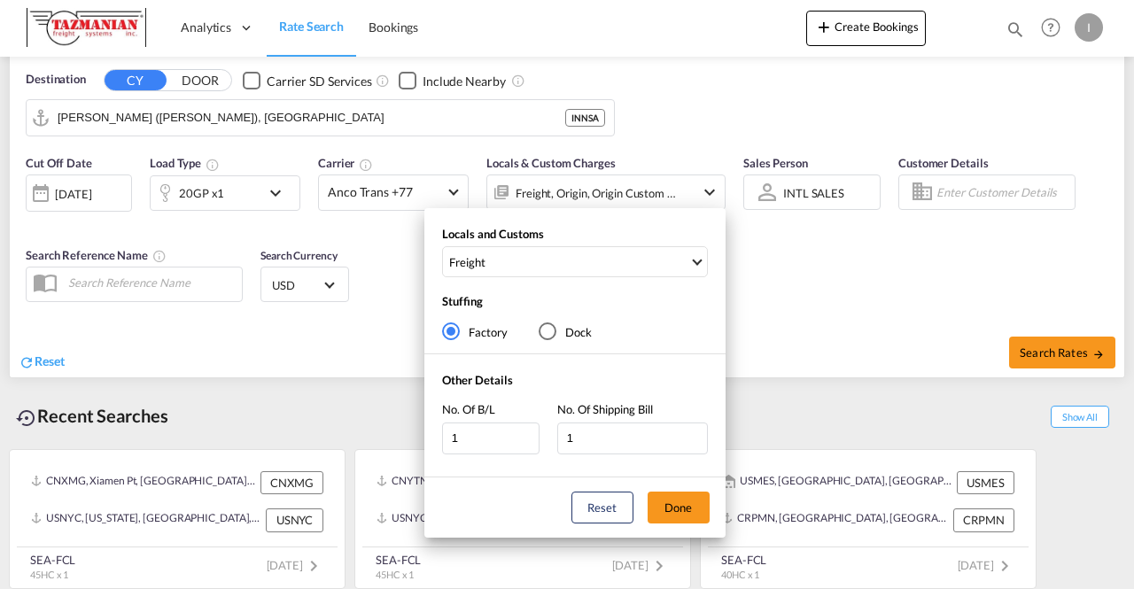
click at [551, 338] on div "Dock" at bounding box center [548, 332] width 18 height 18
click at [452, 332] on div "Factory" at bounding box center [451, 332] width 18 height 18
click at [672, 501] on button "Done" at bounding box center [679, 508] width 62 height 32
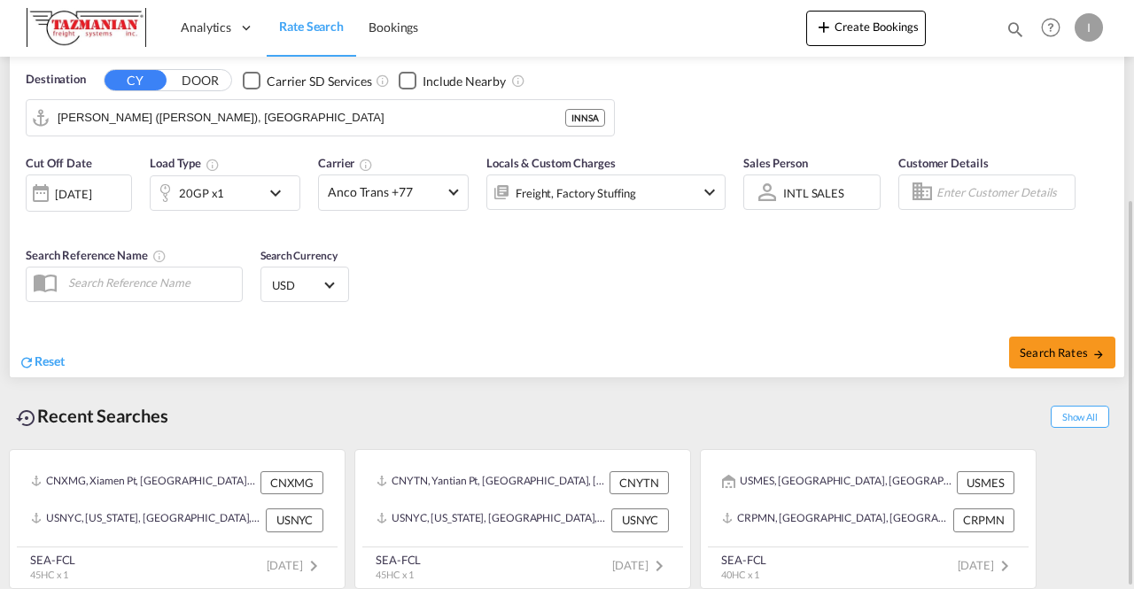
click at [551, 304] on div "Cut Off Date [DATE] [DATE] Load Type 20GP x1 Carrier Anco Trans +77 Locals & Cu…" at bounding box center [567, 231] width 1115 height 173
click at [1050, 356] on span "Search Rates" at bounding box center [1062, 353] width 85 height 14
type input "USPIT to INNSA / [DATE]"
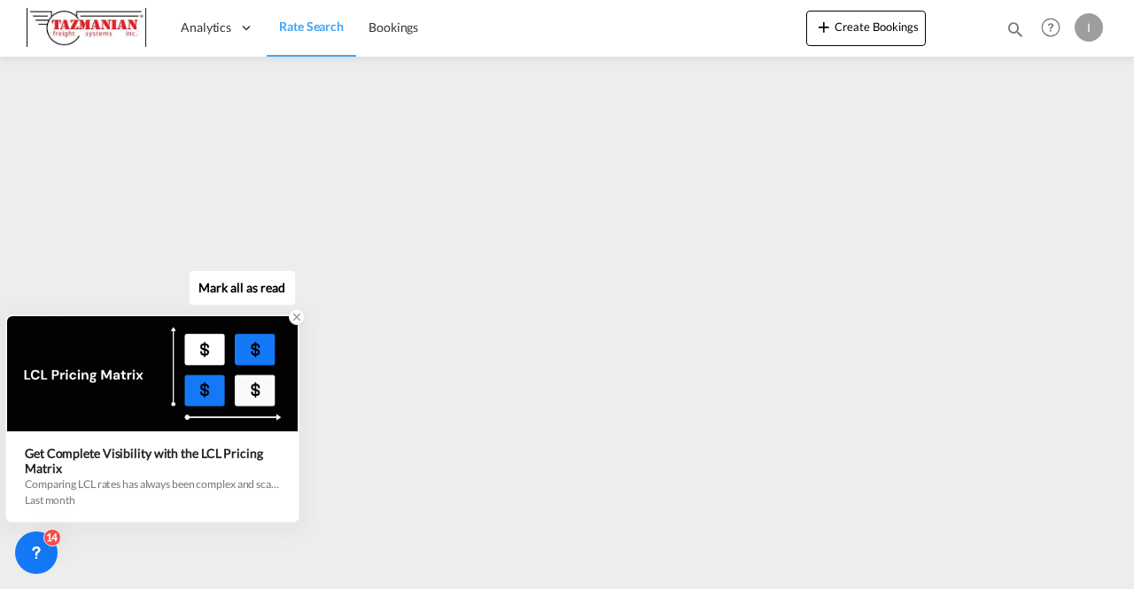
click at [298, 317] on icon at bounding box center [297, 317] width 6 height 6
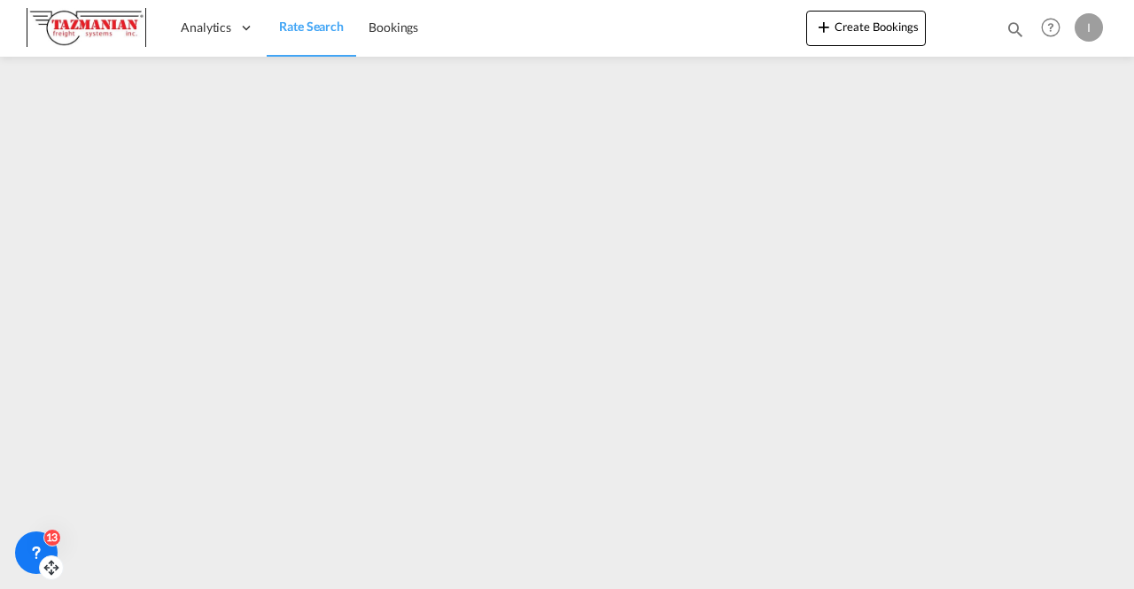
click at [51, 577] on icon at bounding box center [52, 568] width 18 height 18
drag, startPoint x: 41, startPoint y: 541, endPoint x: 41, endPoint y: 627, distance: 85.9
click at [41, 588] on html "Analytics Dashboard Rate Search Bookings Analytics Dashboard" at bounding box center [567, 294] width 1134 height 589
drag, startPoint x: 47, startPoint y: 572, endPoint x: 44, endPoint y: 609, distance: 36.4
click at [44, 588] on html "Analytics Dashboard Rate Search Bookings Analytics Dashboard" at bounding box center [567, 294] width 1134 height 589
